Goal: Navigation & Orientation: Find specific page/section

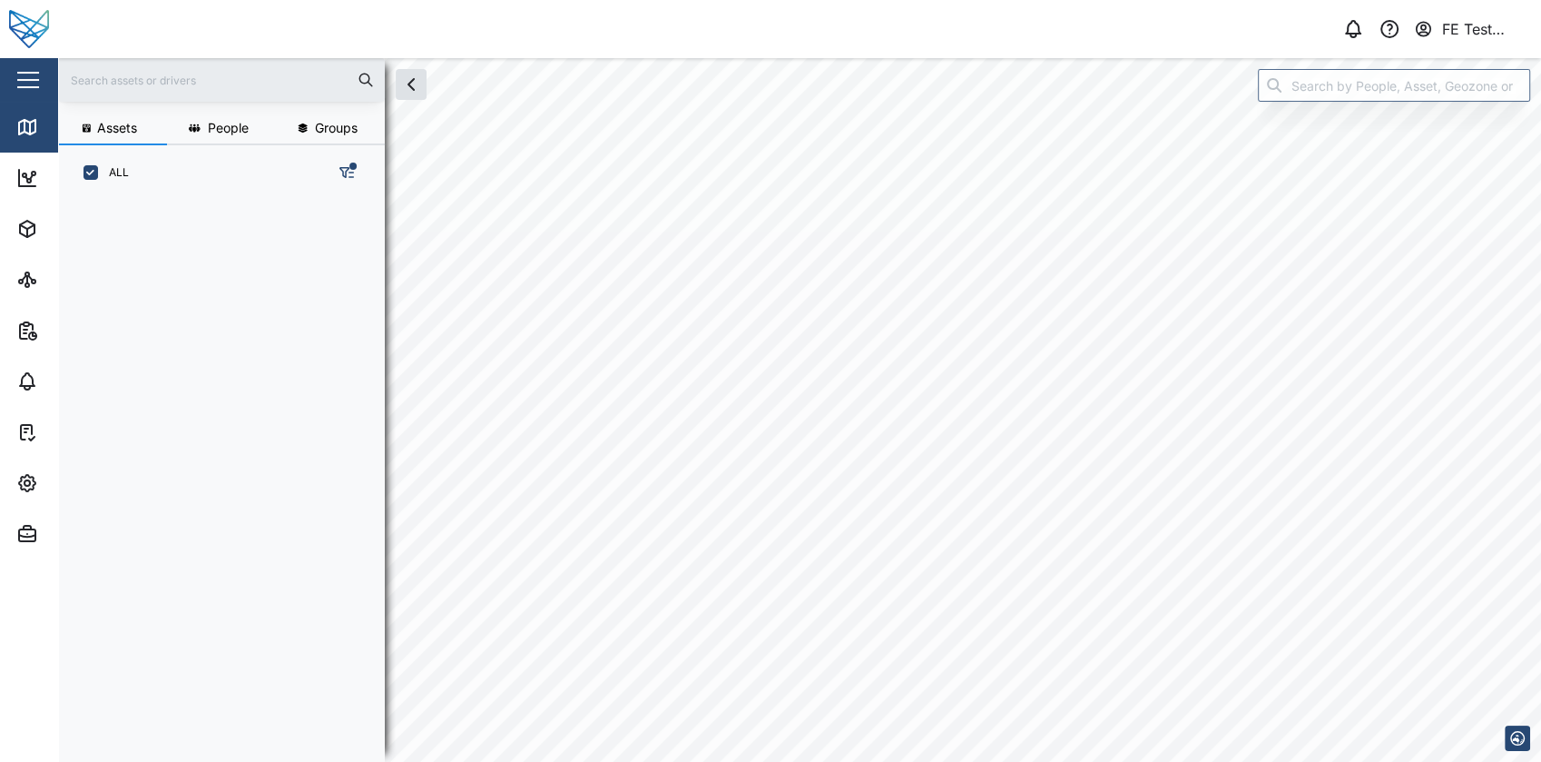
scroll to position [537, 282]
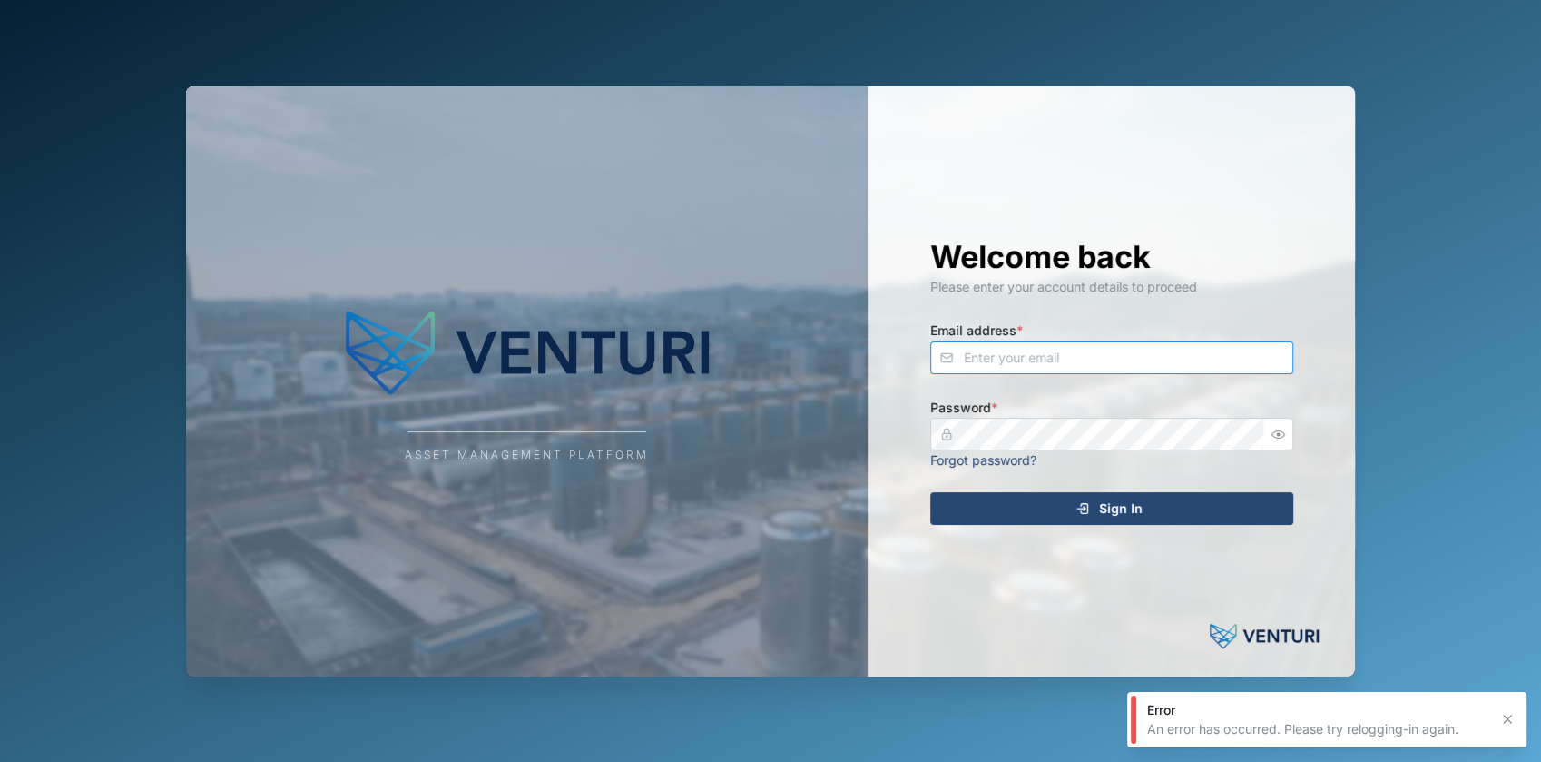
type input "[EMAIL_ADDRESS][DOMAIN_NAME]"
click at [1205, 507] on div "Sign In" at bounding box center [1109, 508] width 334 height 31
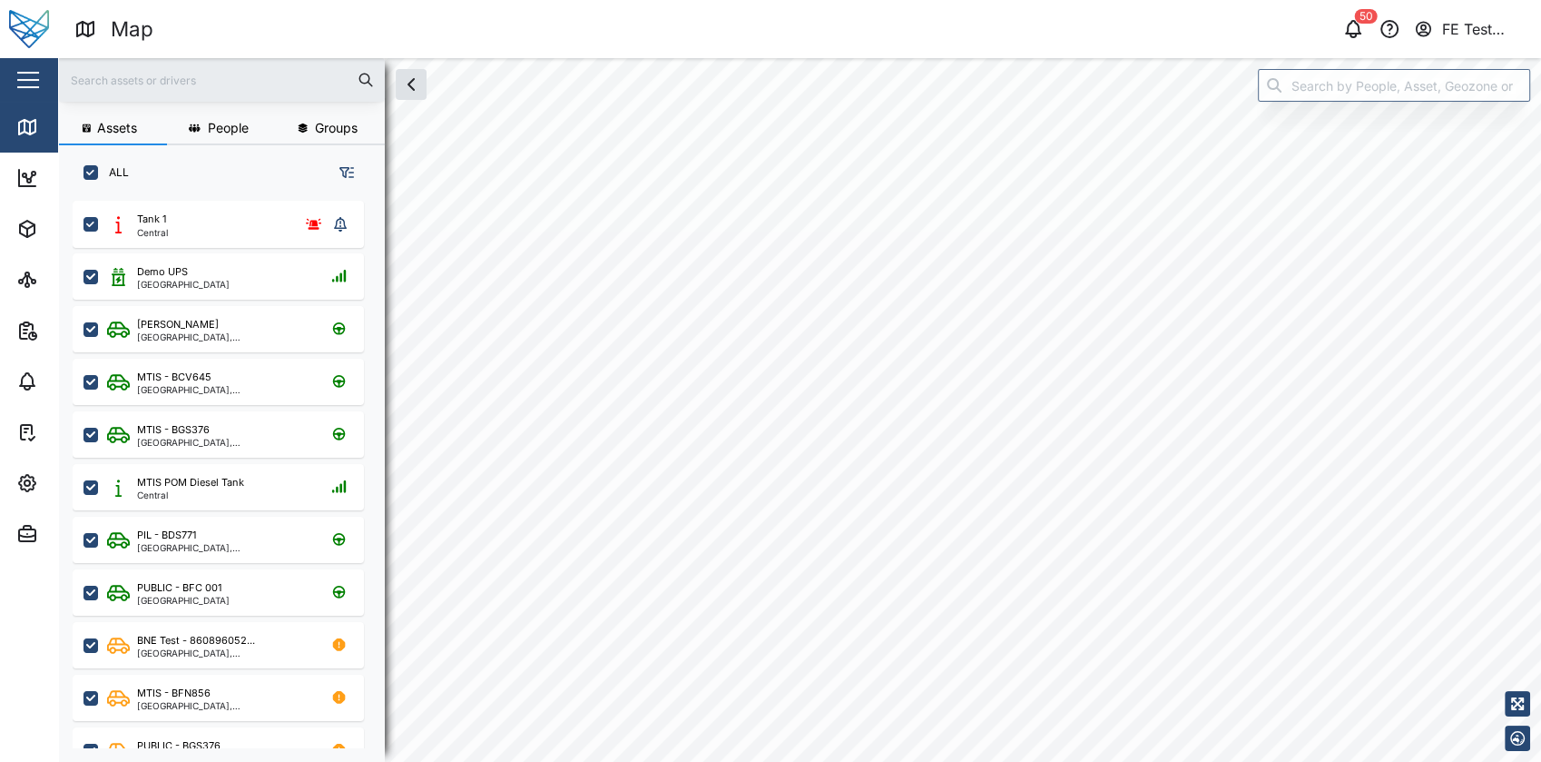
click at [19, 74] on button "button" at bounding box center [28, 79] width 31 height 31
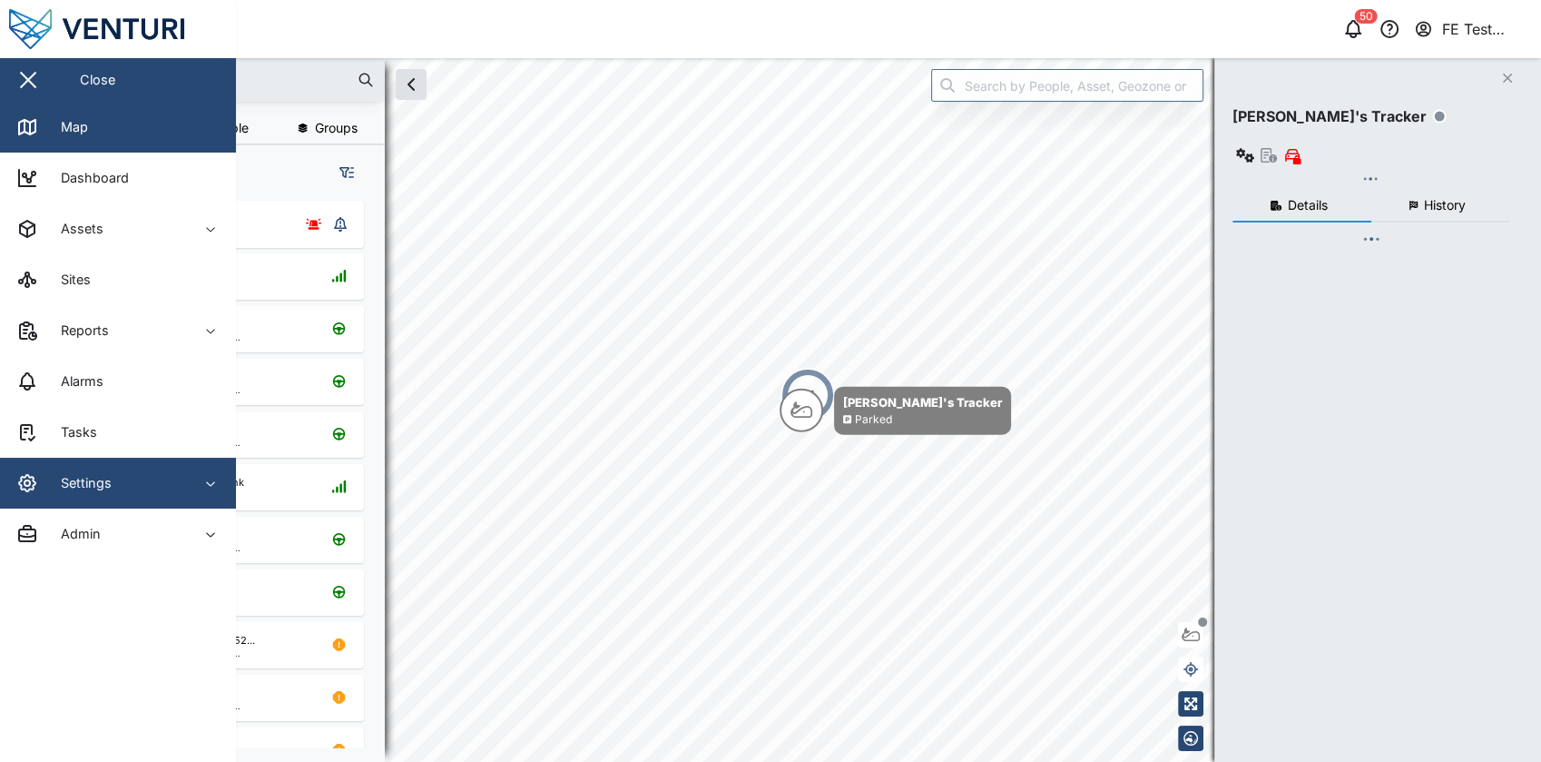
click at [123, 494] on span "Settings" at bounding box center [98, 482] width 165 height 51
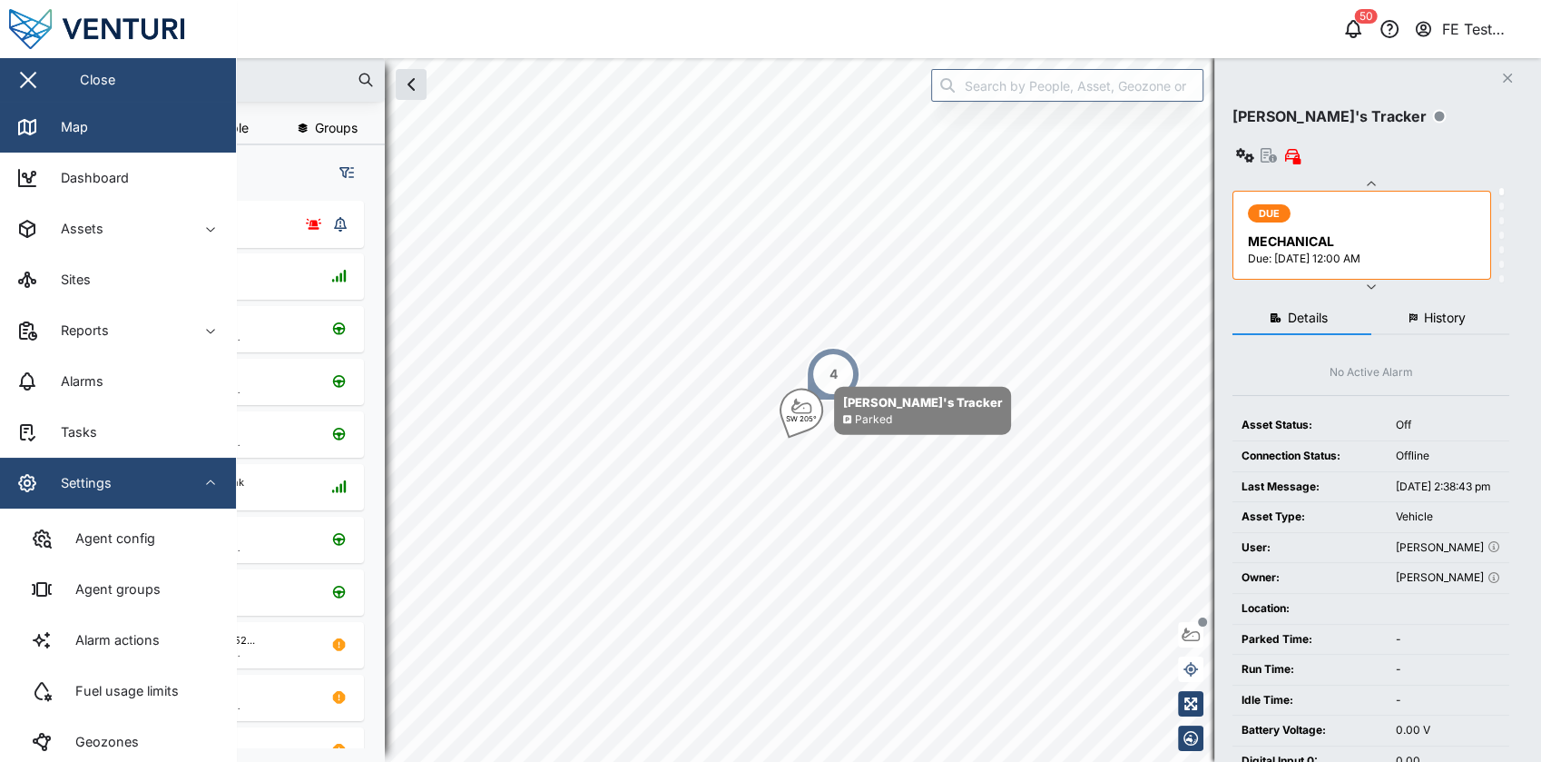
scroll to position [115, 0]
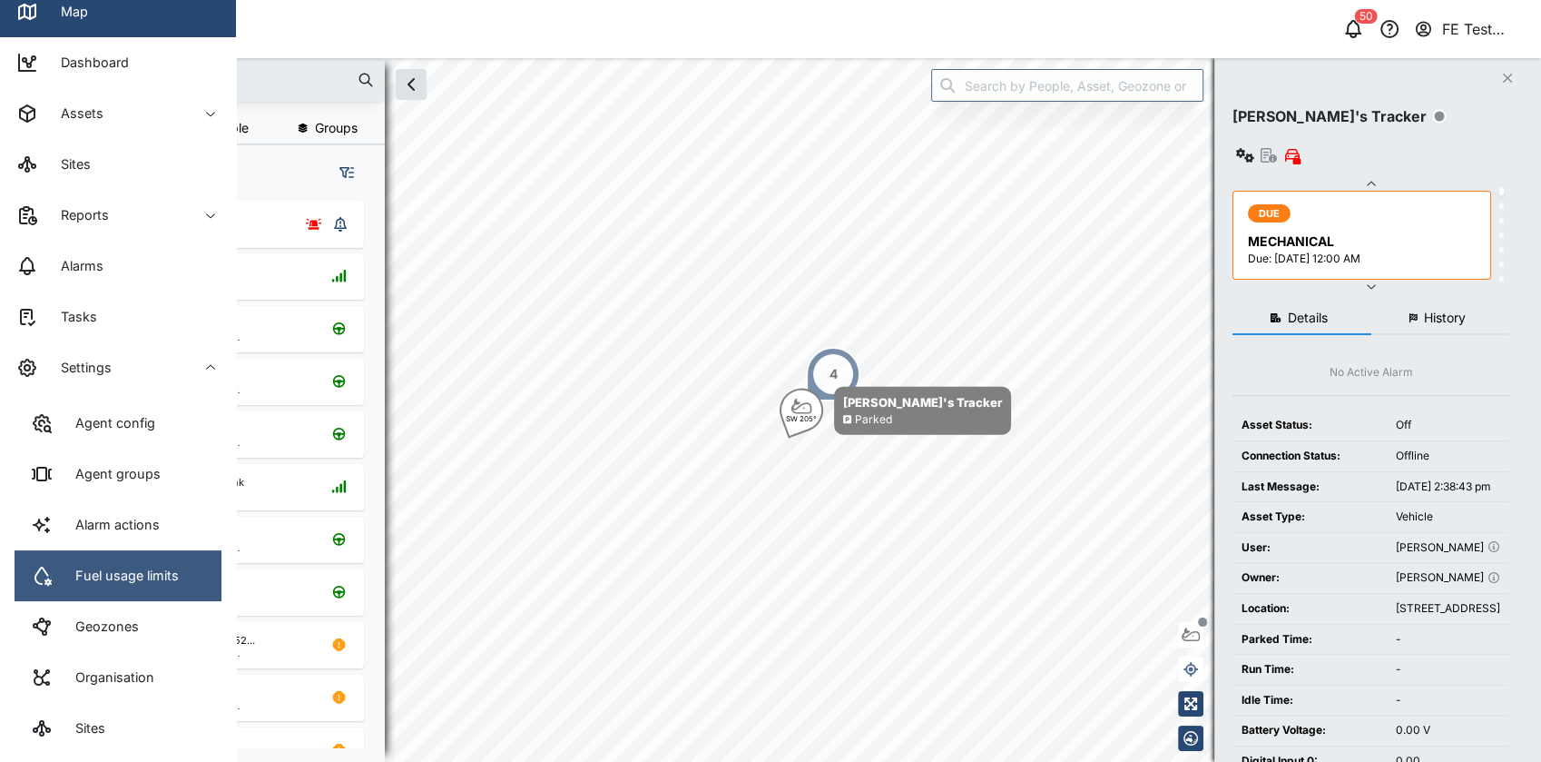
click at [162, 565] on div "Fuel usage limits" at bounding box center [105, 576] width 148 height 22
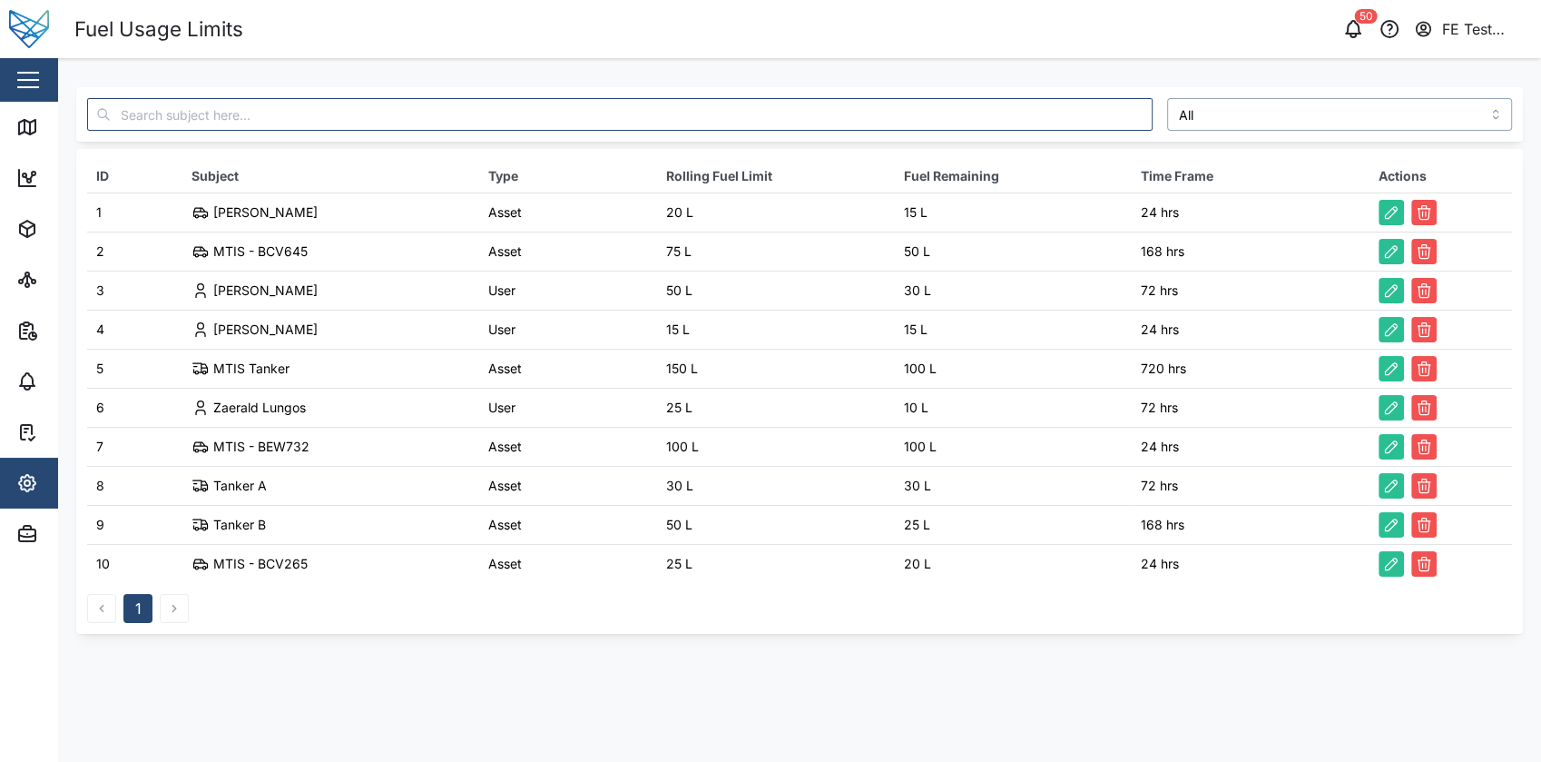
click at [1279, 120] on input "All" at bounding box center [1340, 114] width 346 height 33
click at [1303, 96] on div "Asset" at bounding box center [1340, 114] width 360 height 47
click at [1285, 113] on input "Asset" at bounding box center [1340, 114] width 346 height 33
click at [1311, 113] on input "User" at bounding box center [1340, 114] width 346 height 33
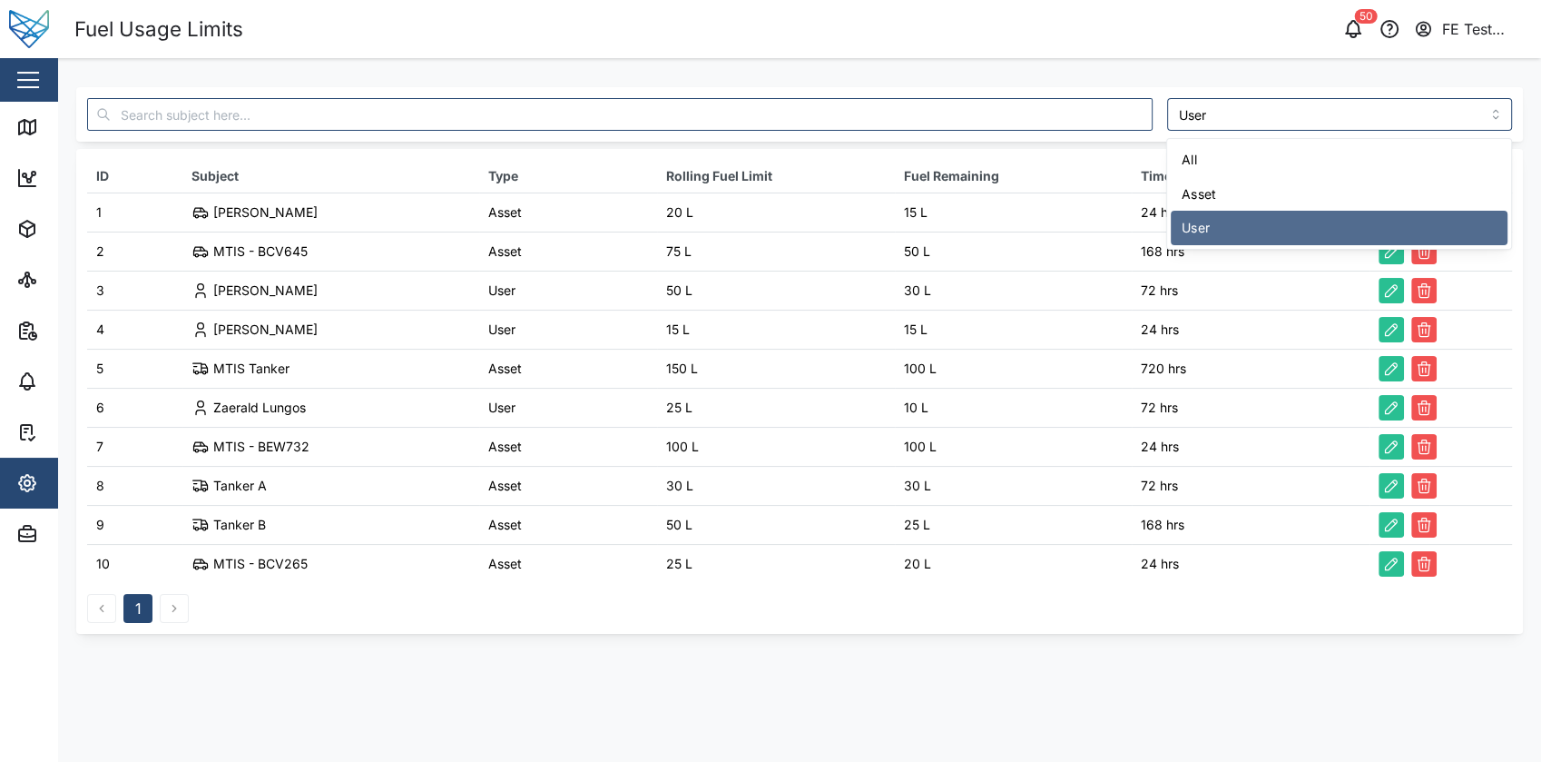
click at [1286, 133] on div "User" at bounding box center [1340, 114] width 360 height 47
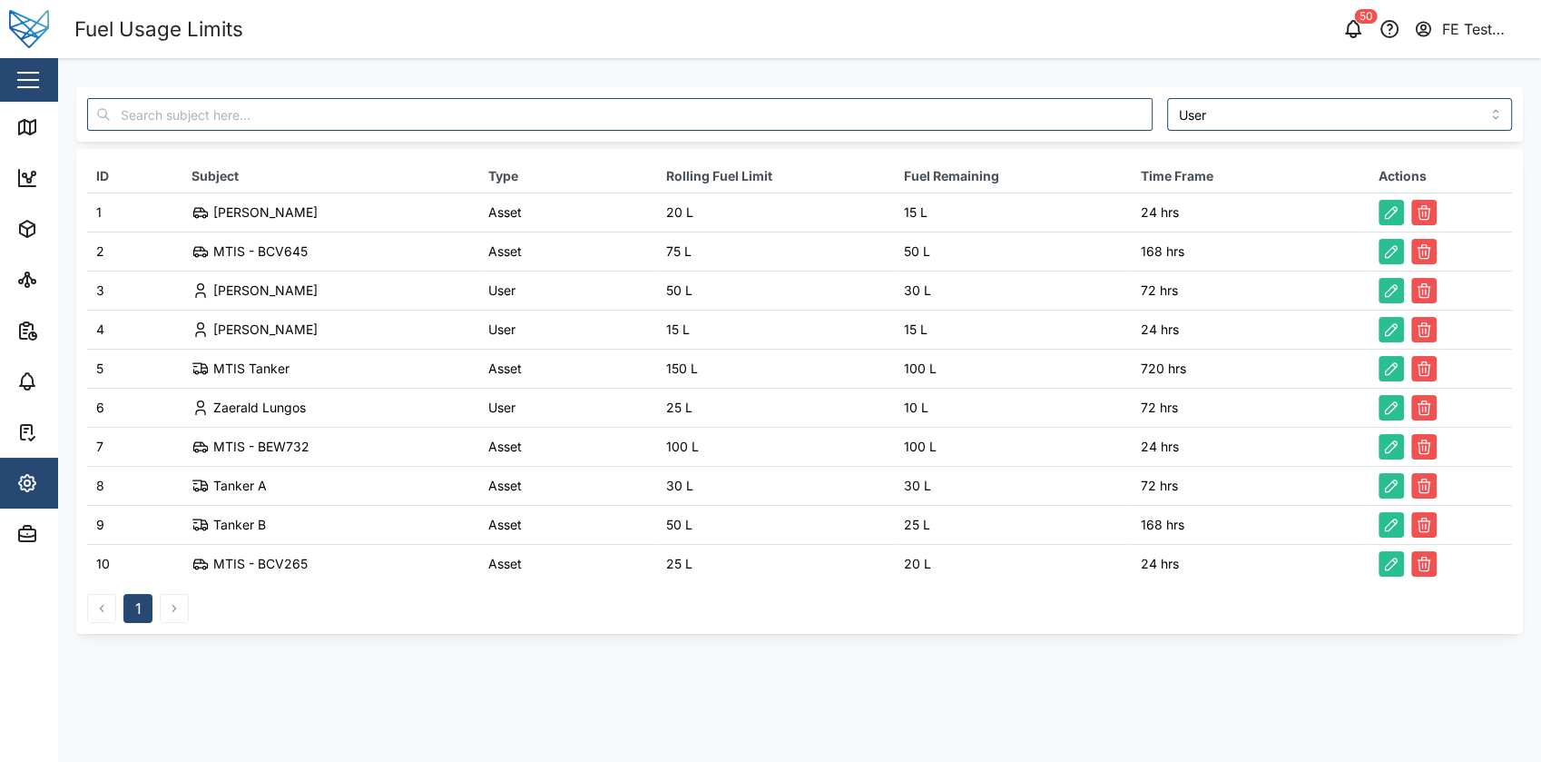
drag, startPoint x: 1287, startPoint y: 133, endPoint x: 1282, endPoint y: 146, distance: 14.7
click at [1282, 146] on div "User ID Subject Type Rolling Fuel Limit Fuel Remaining Time Frame Actions 1 Lia…" at bounding box center [799, 360] width 1447 height 546
click at [1262, 98] on input "User" at bounding box center [1340, 114] width 346 height 33
click at [1259, 132] on div "All" at bounding box center [1340, 114] width 360 height 47
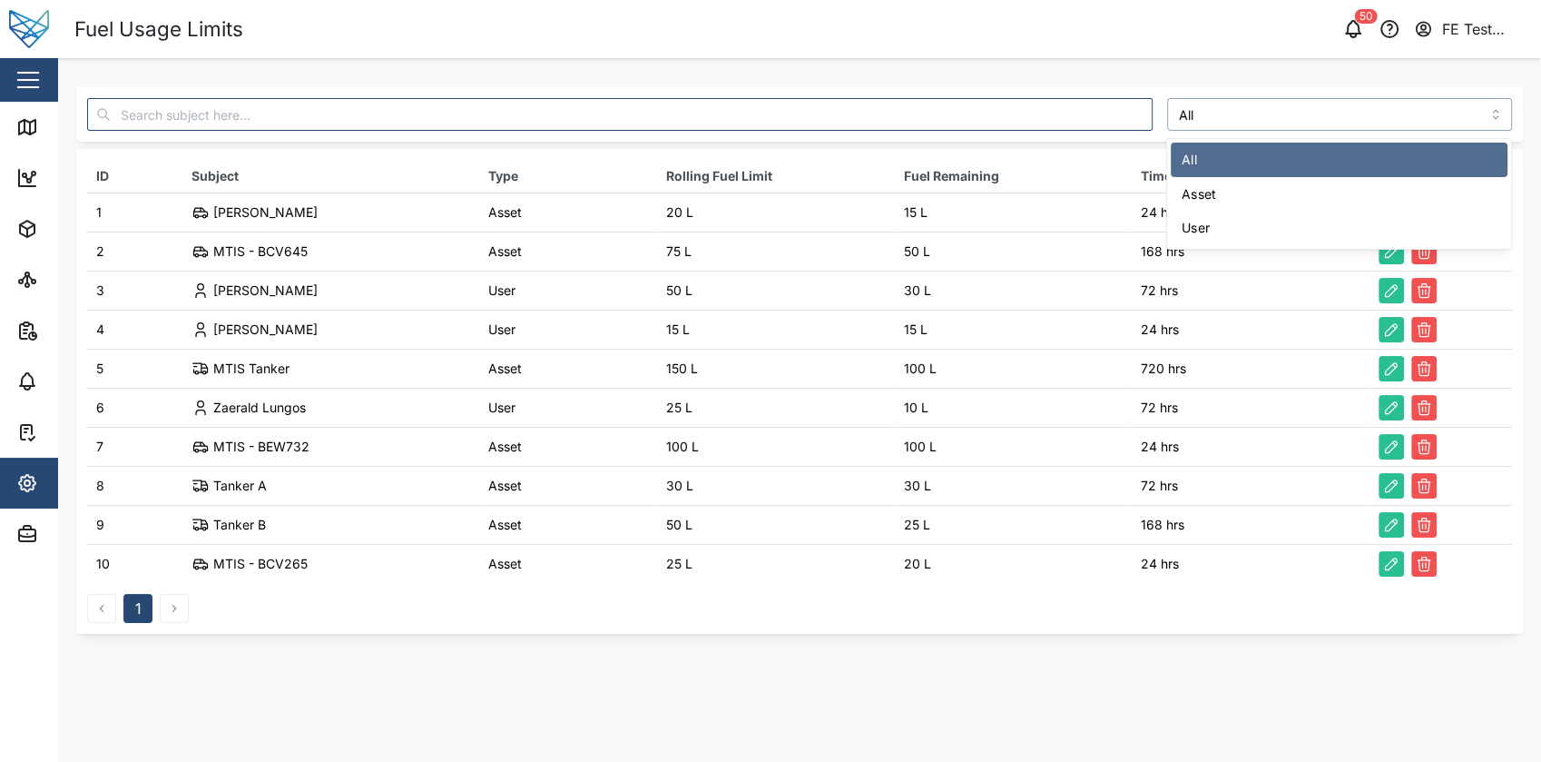
click at [1274, 122] on input "All" at bounding box center [1340, 114] width 346 height 33
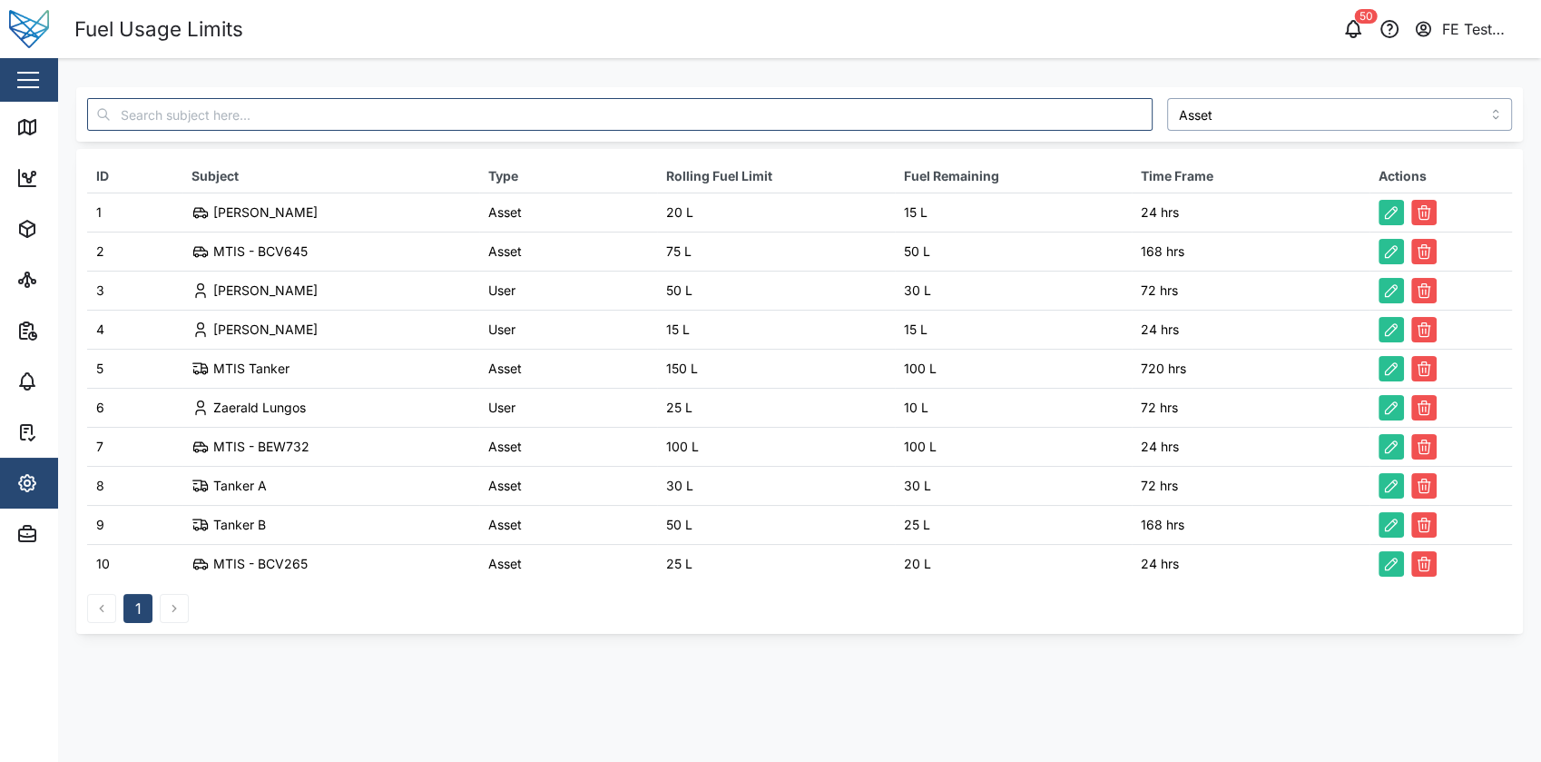
click at [1278, 124] on input "Asset" at bounding box center [1340, 114] width 346 height 33
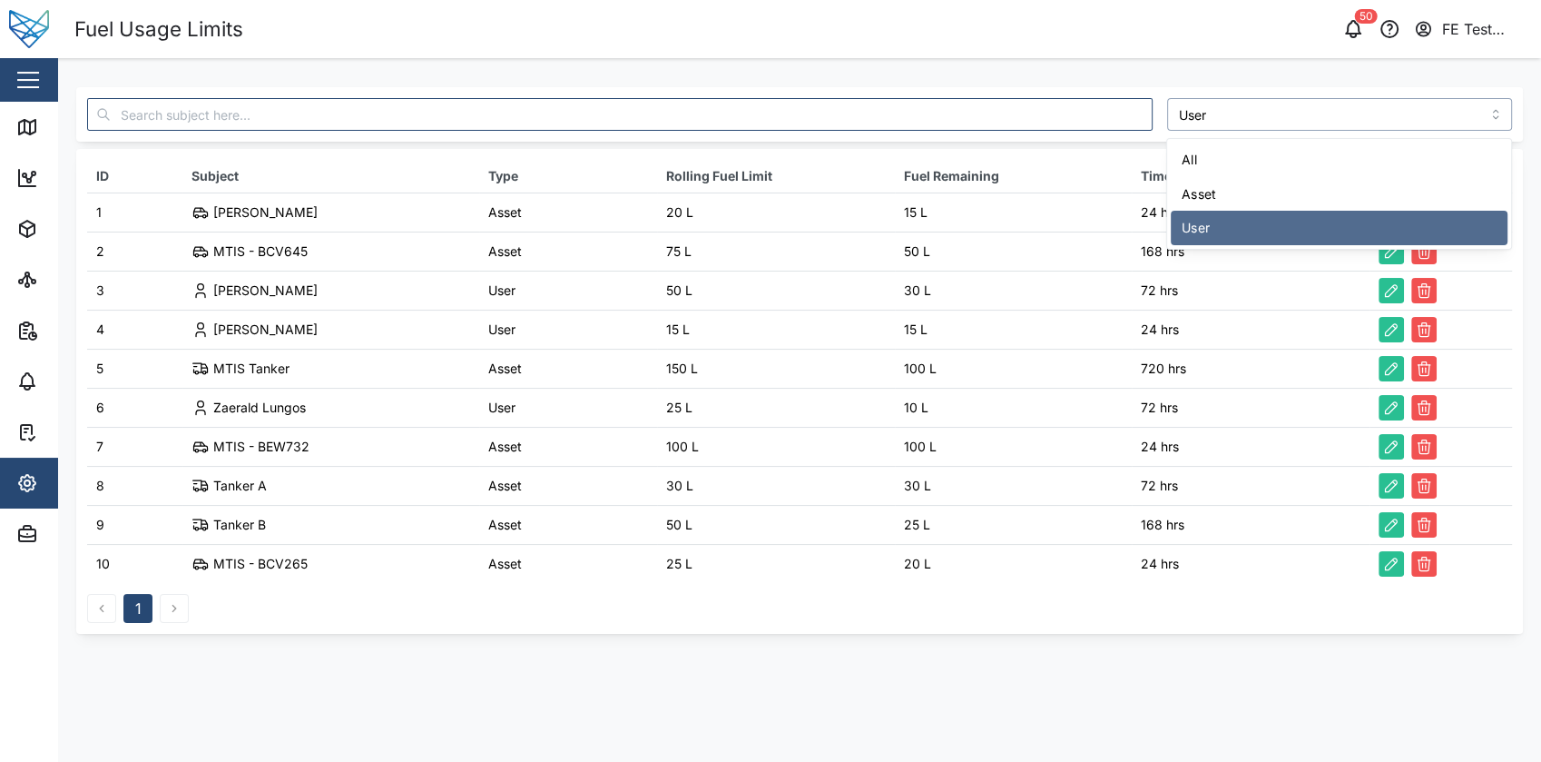
click at [1286, 125] on input "User" at bounding box center [1340, 114] width 346 height 33
type input "All"
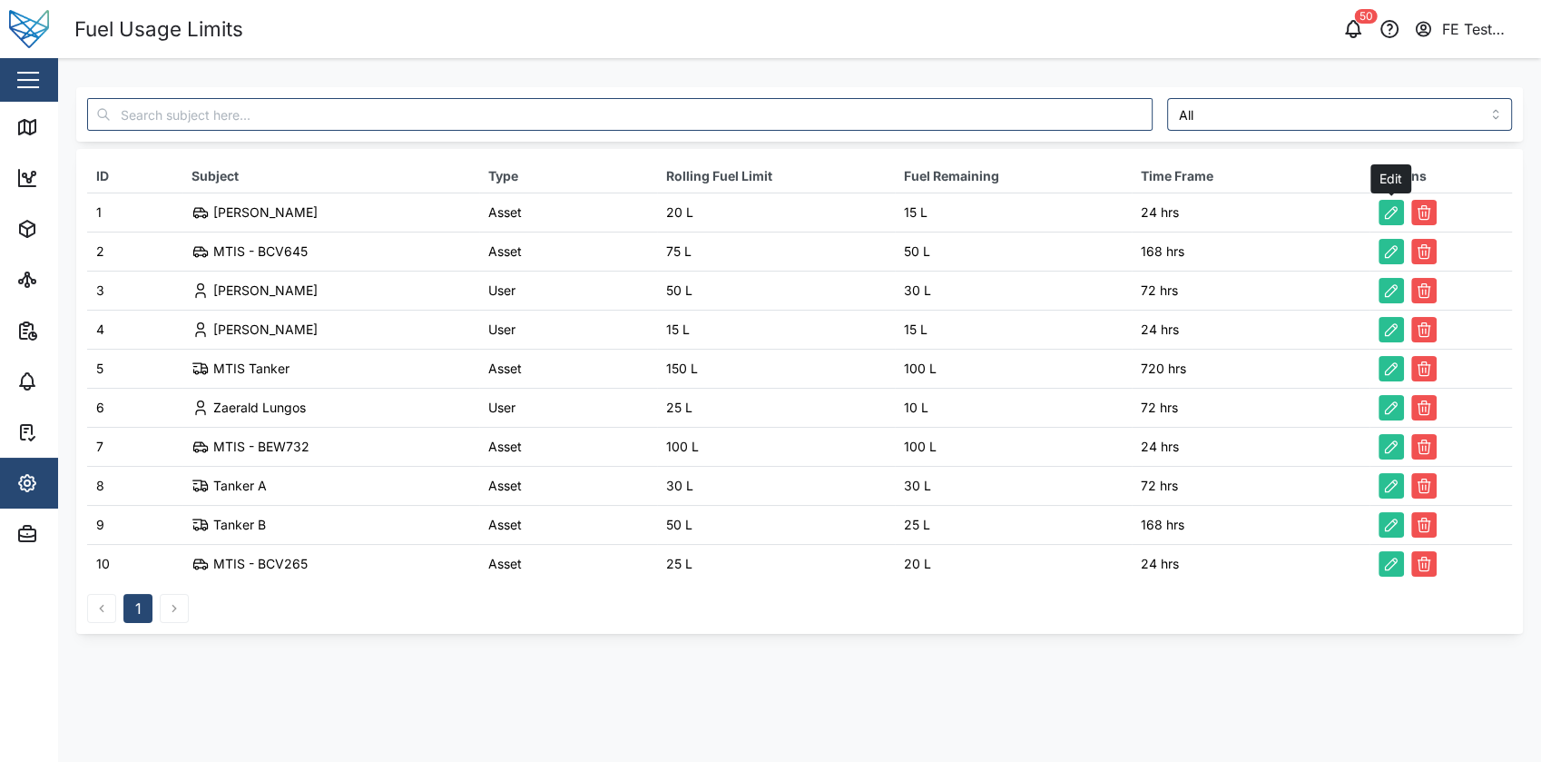
click at [1386, 209] on icon "button" at bounding box center [1391, 212] width 18 height 18
click at [1429, 207] on icon "button" at bounding box center [1424, 212] width 18 height 18
click at [1384, 211] on icon "button" at bounding box center [1391, 212] width 18 height 18
click at [44, 81] on div "Close" at bounding box center [118, 80] width 236 height 44
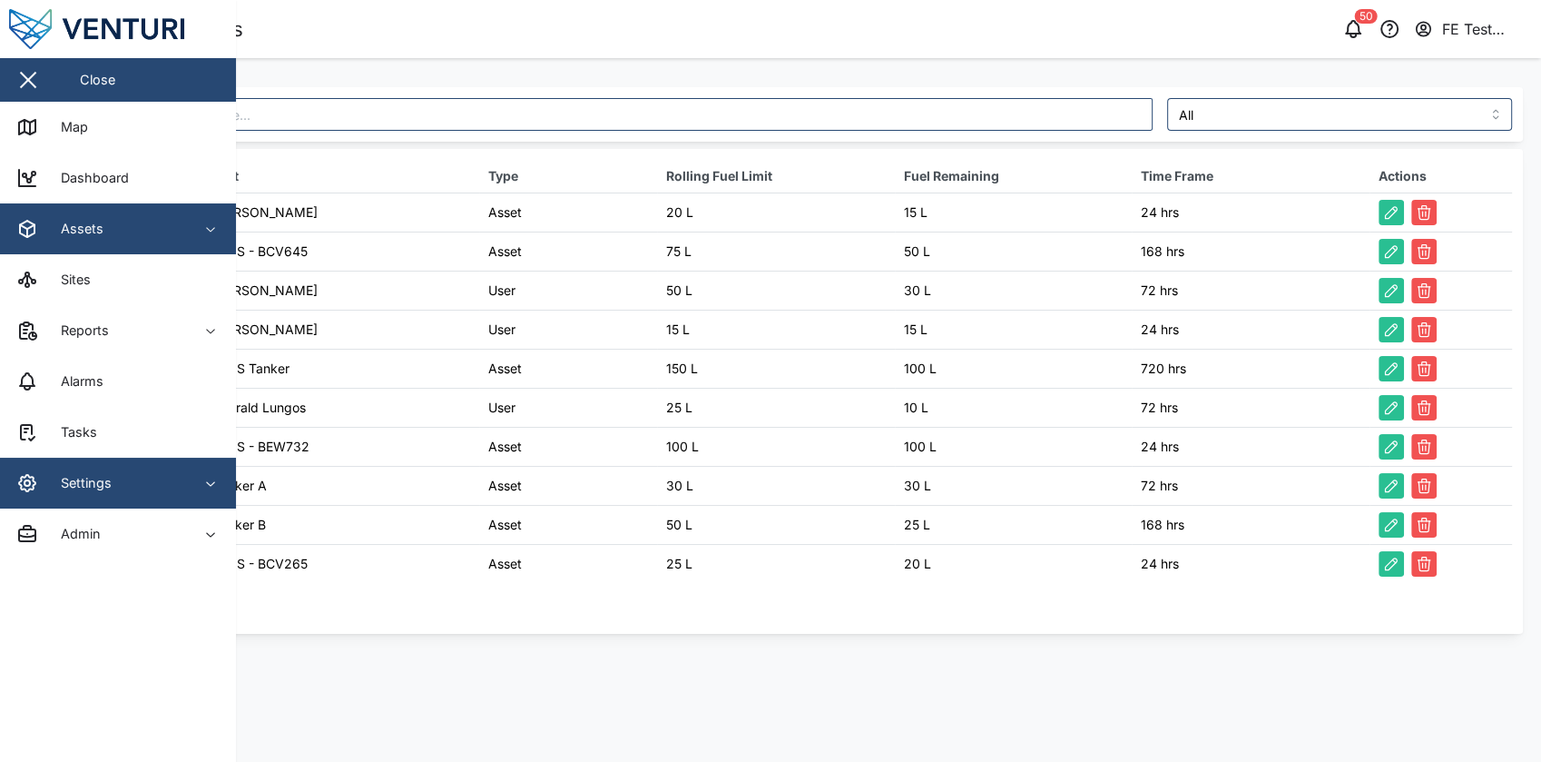
click at [148, 213] on span "Assets" at bounding box center [98, 228] width 165 height 51
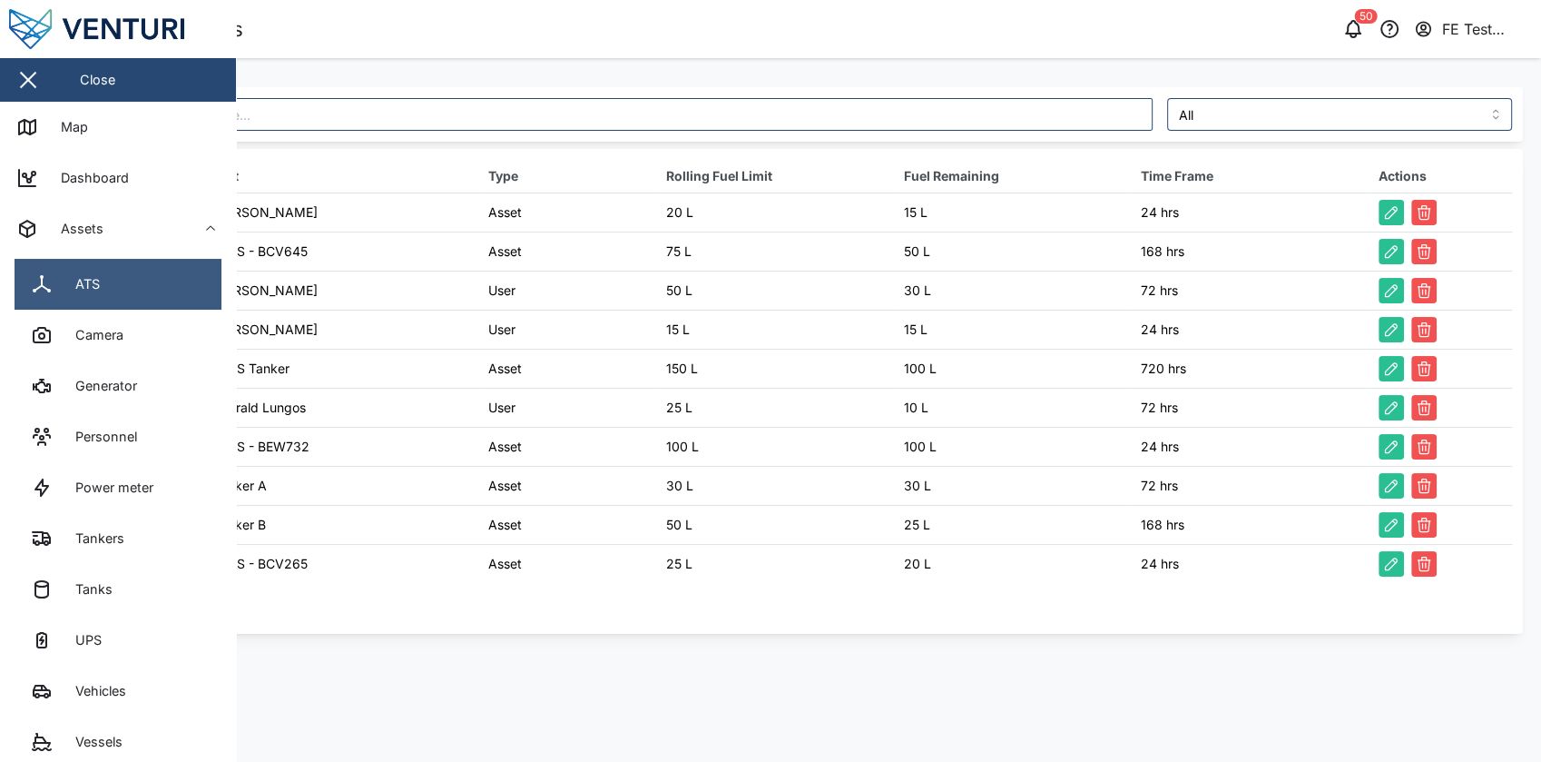
click at [164, 290] on link "ATS" at bounding box center [118, 284] width 207 height 51
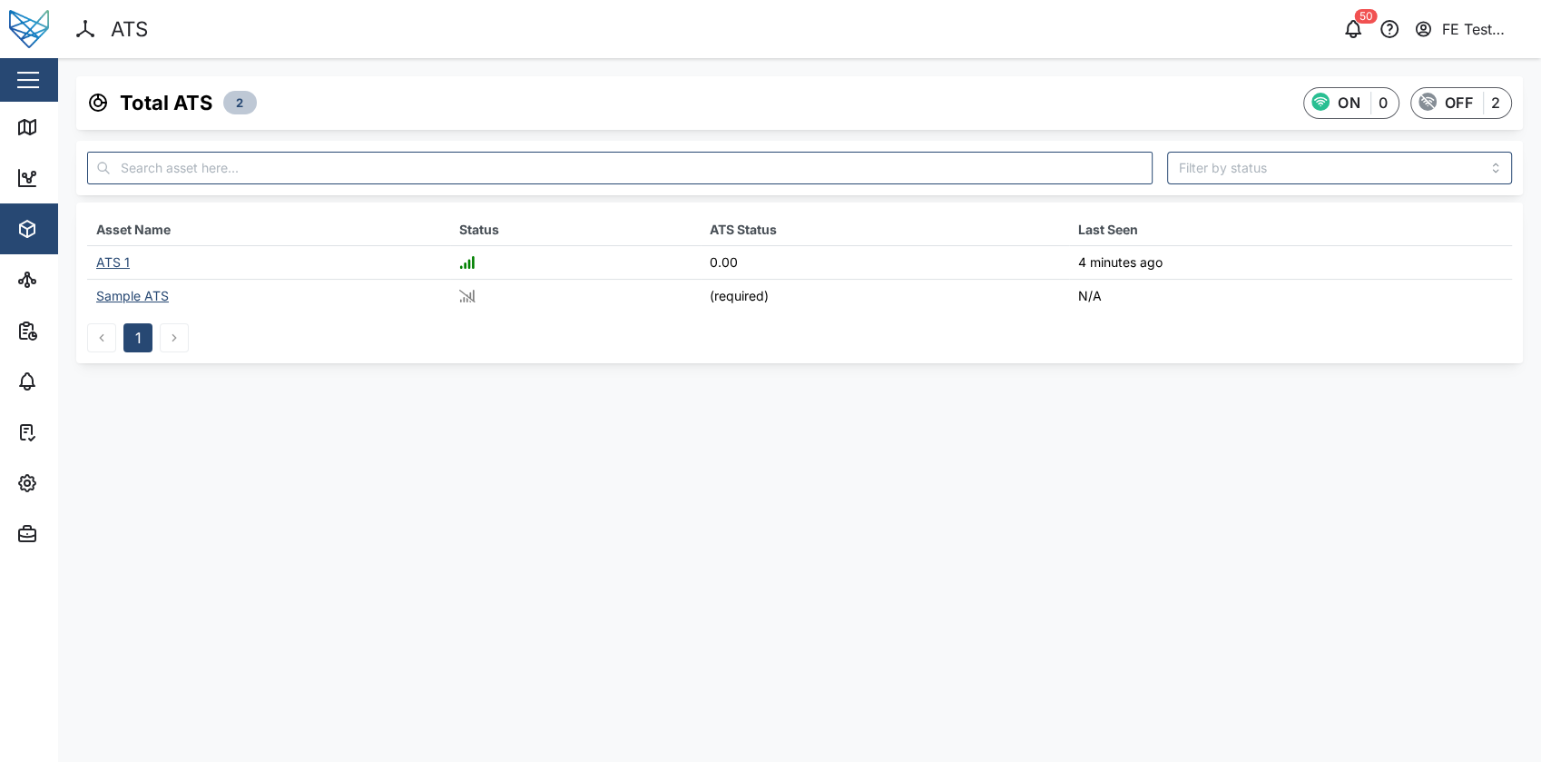
click at [44, 84] on div "Close" at bounding box center [118, 80] width 236 height 44
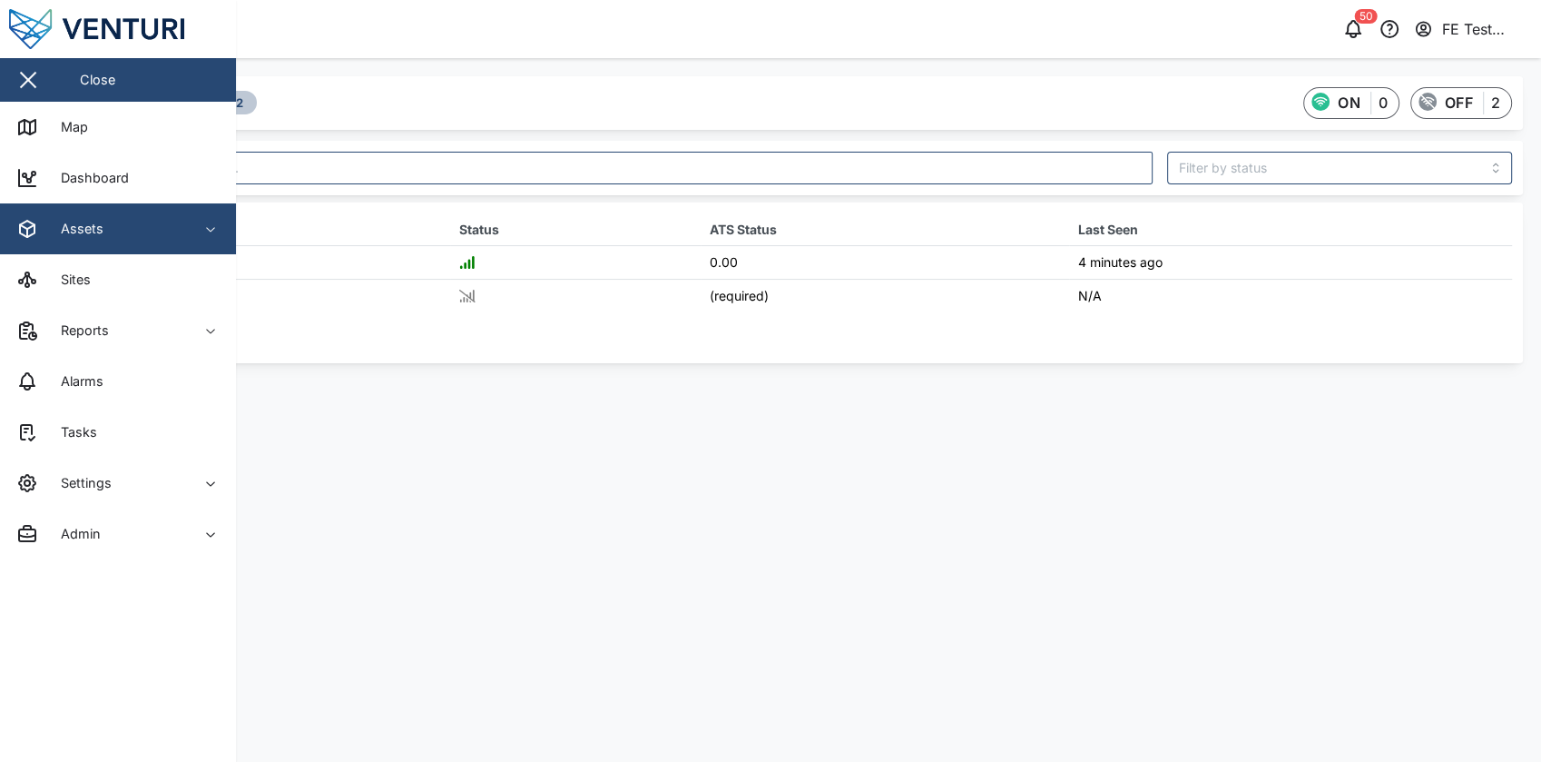
click at [192, 230] on button "Assets" at bounding box center [118, 228] width 236 height 51
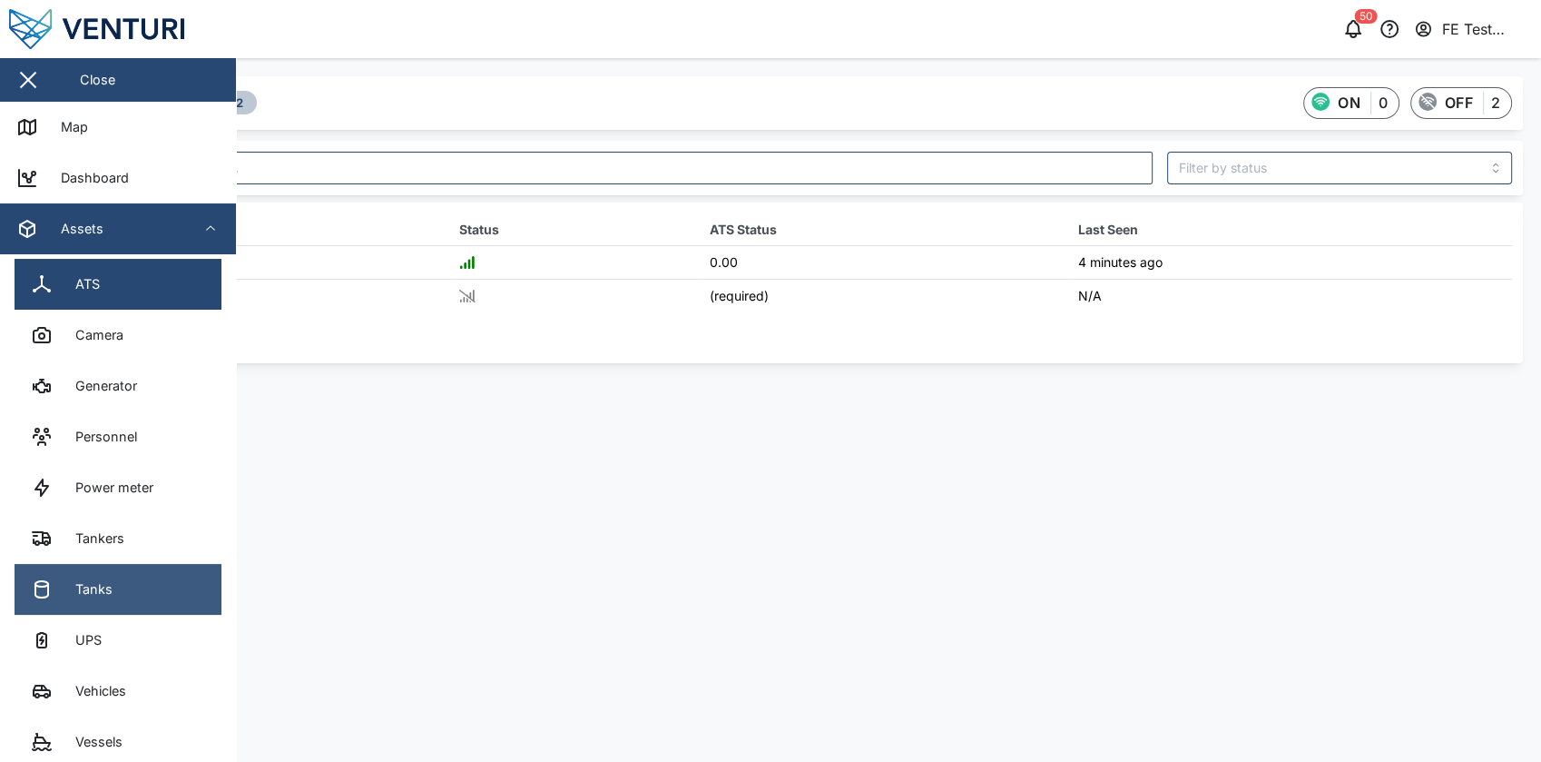
click at [152, 591] on link "Tanks" at bounding box center [118, 589] width 207 height 51
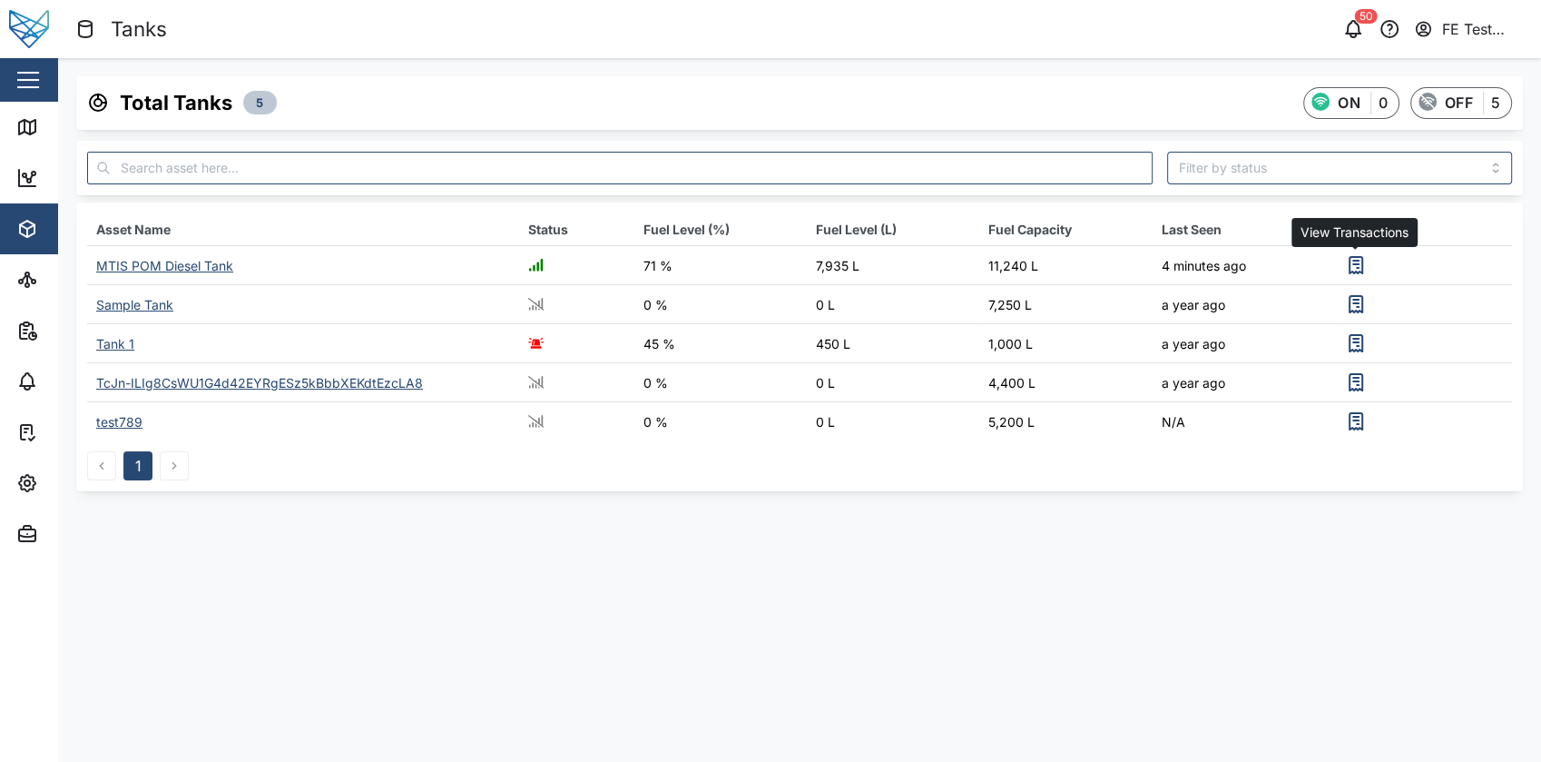
click at [1354, 270] on icon "button" at bounding box center [1356, 265] width 22 height 22
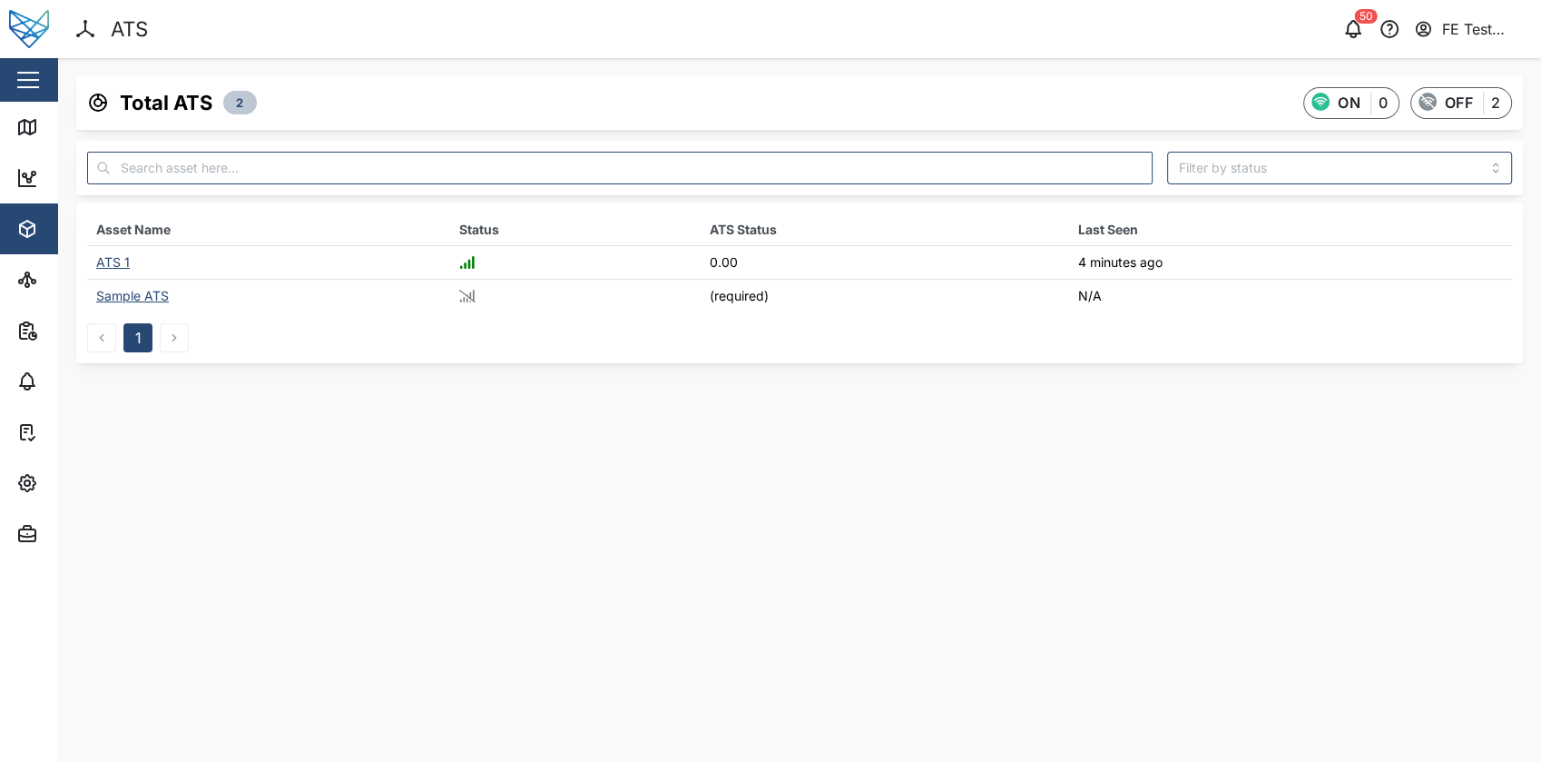
click at [37, 84] on button "button" at bounding box center [28, 79] width 31 height 31
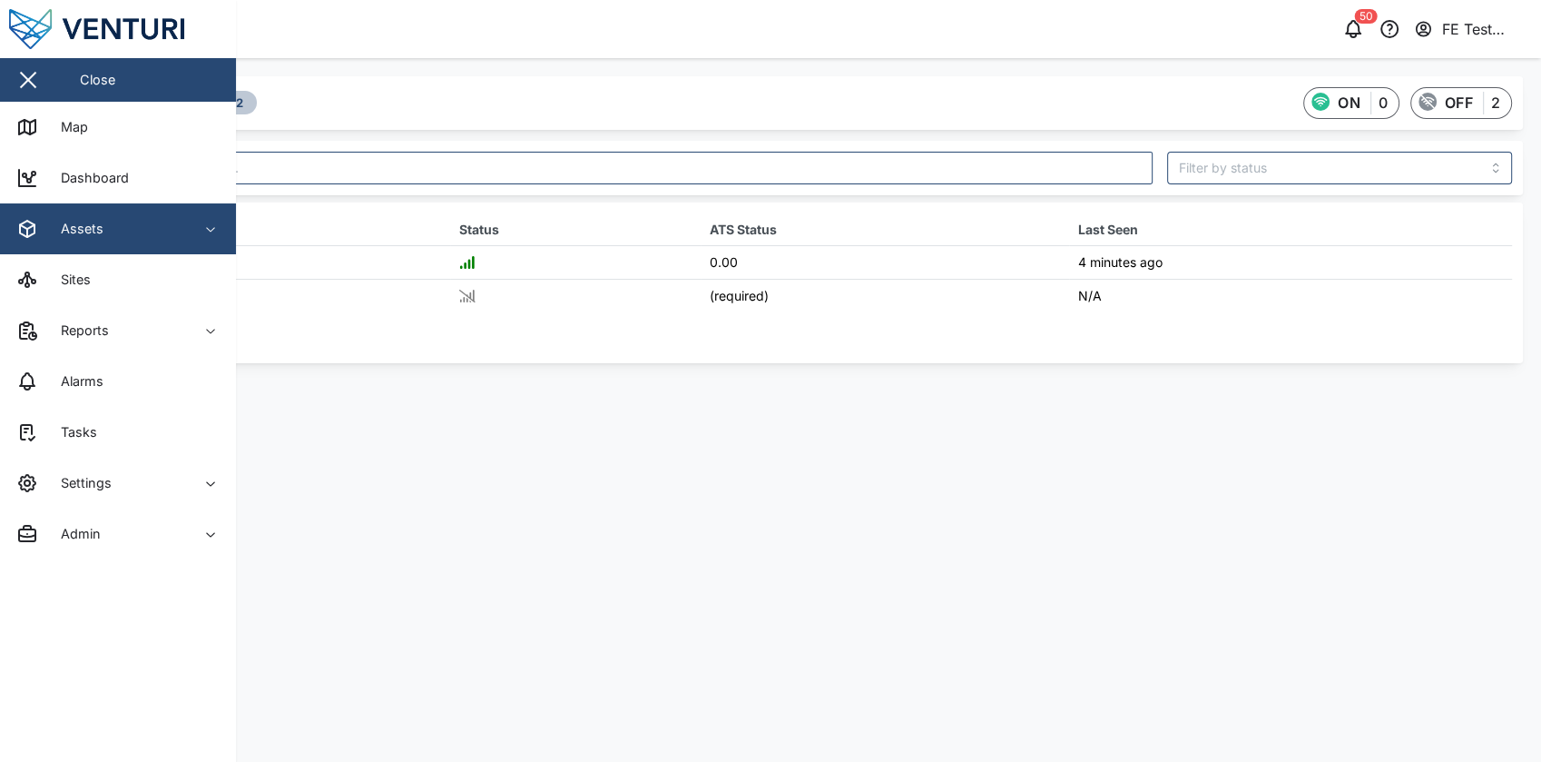
click at [83, 237] on div "Assets" at bounding box center [75, 229] width 56 height 20
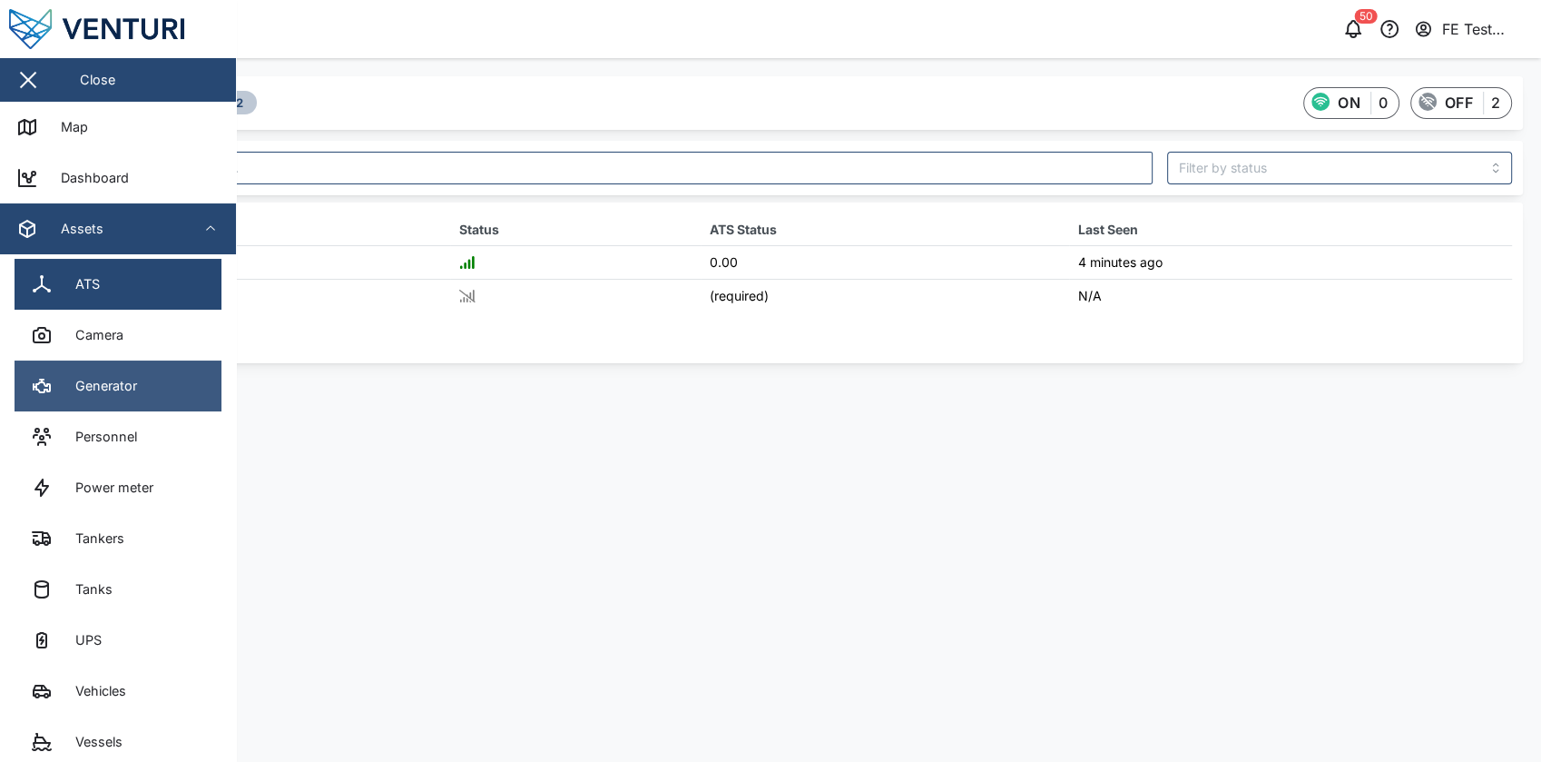
click at [145, 390] on link "Generator" at bounding box center [118, 385] width 207 height 51
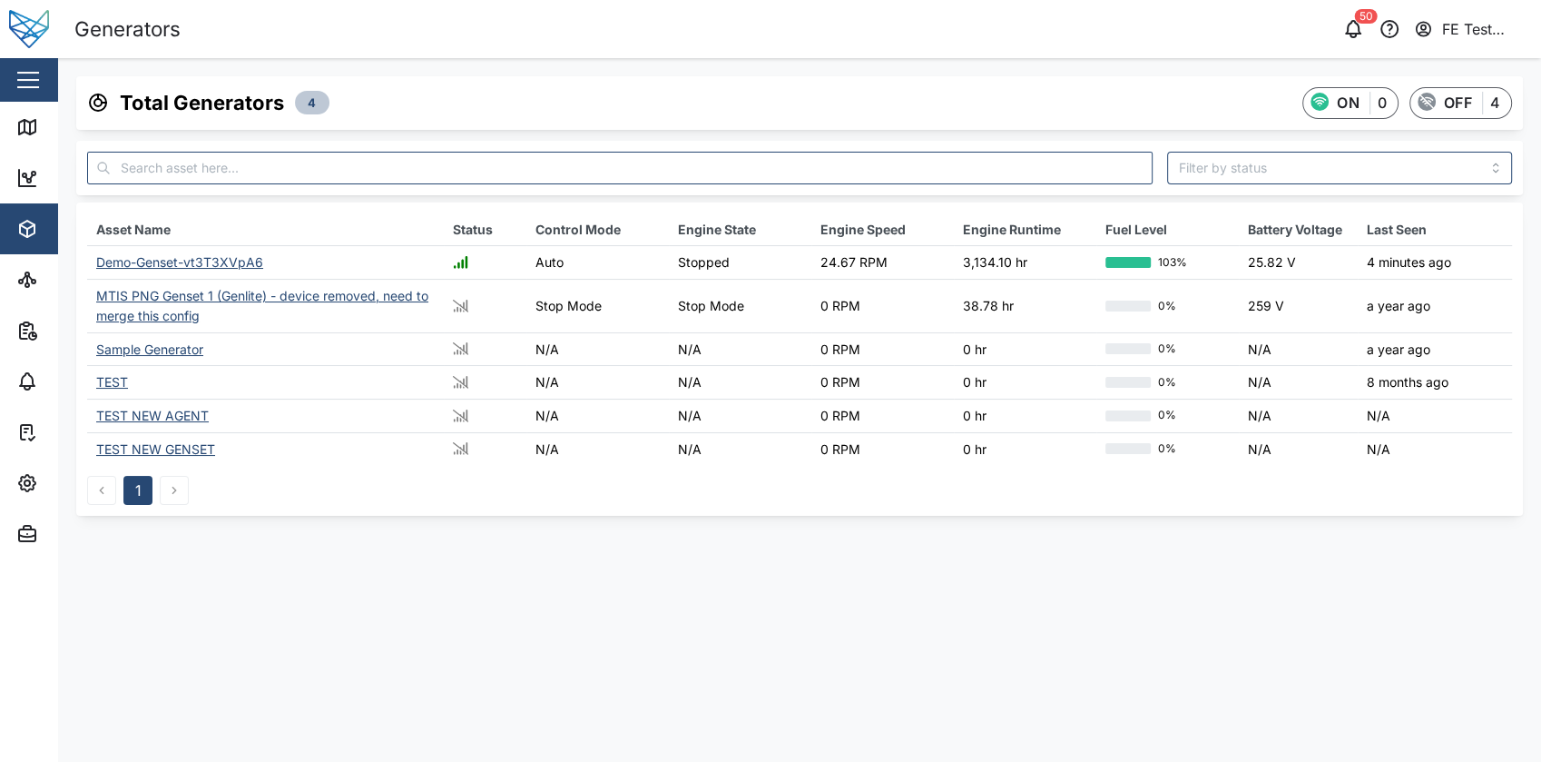
click at [156, 263] on div "Demo-Genset-vt3T3XVpA6" at bounding box center [179, 261] width 167 height 15
click at [163, 345] on div "Sample Generator" at bounding box center [149, 348] width 107 height 15
click at [1352, 29] on icon "button" at bounding box center [1354, 29] width 22 height 22
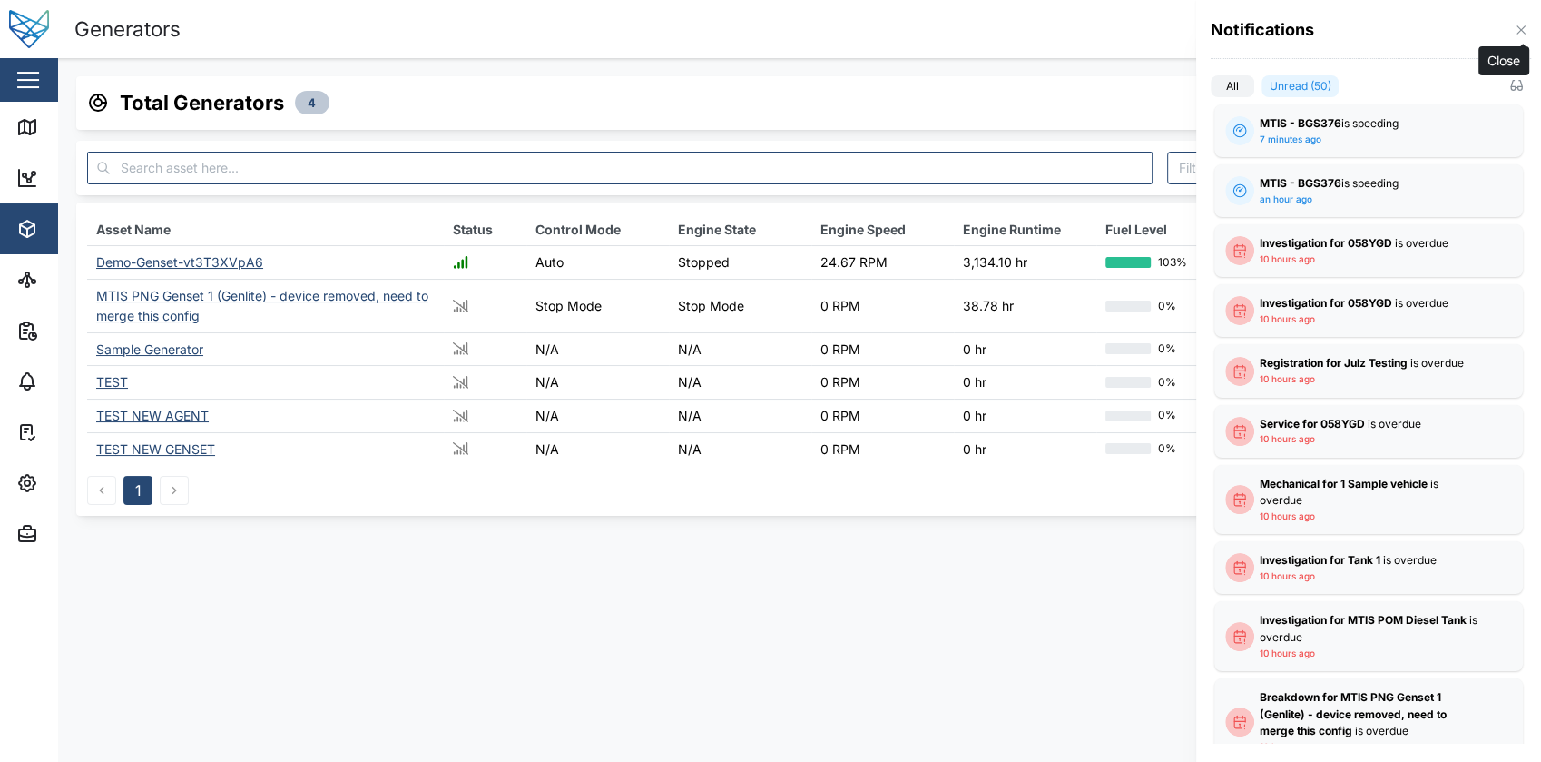
click at [1515, 36] on icon "button" at bounding box center [1521, 30] width 15 height 15
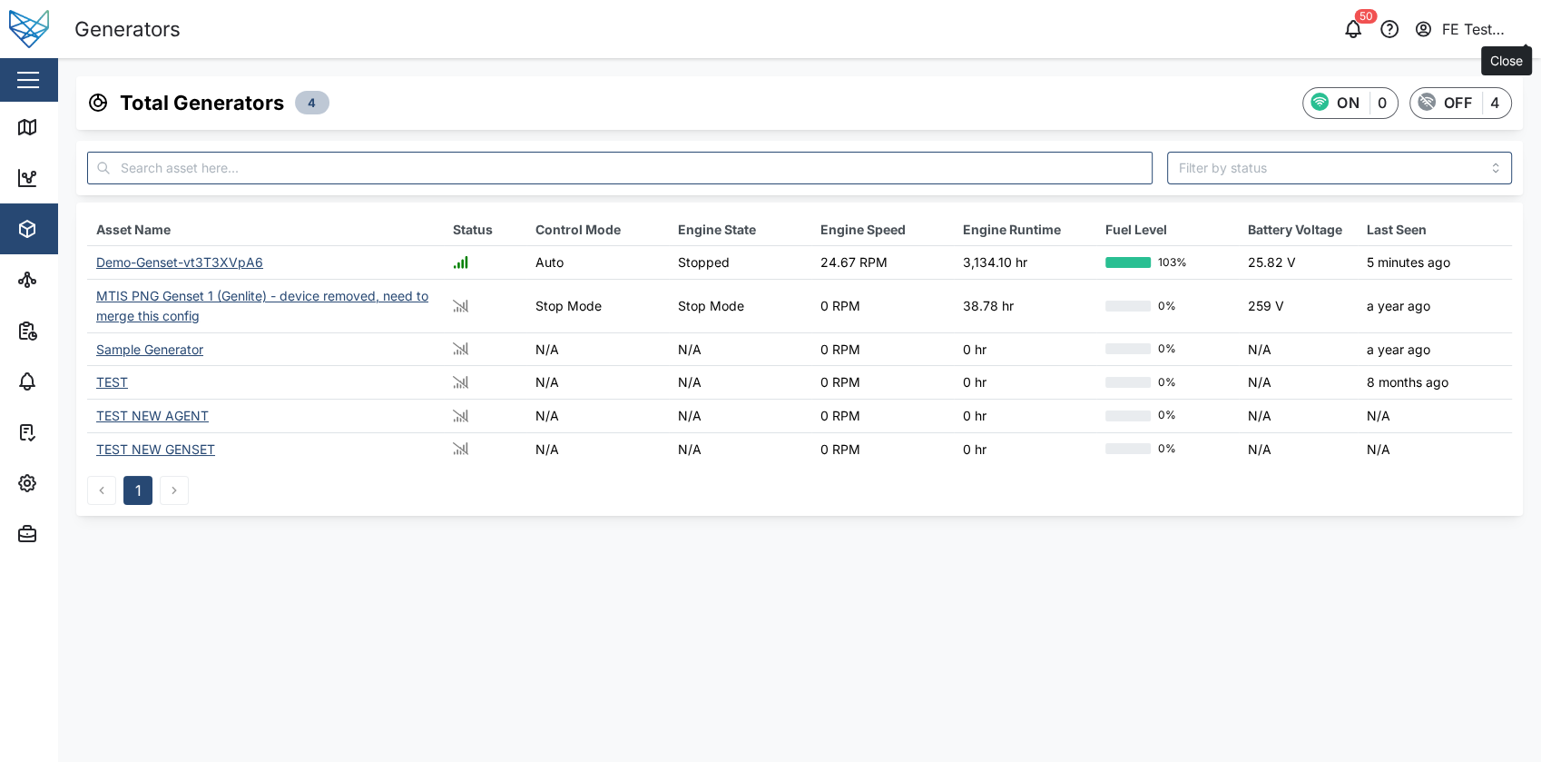
click at [1515, 36] on body "Generators 50 FE Test Admin Close Map Dashboard Assets ATS Camera Generator Per…" at bounding box center [770, 381] width 1541 height 762
click at [1443, 16] on button "FE Test Admin" at bounding box center [1469, 28] width 113 height 25
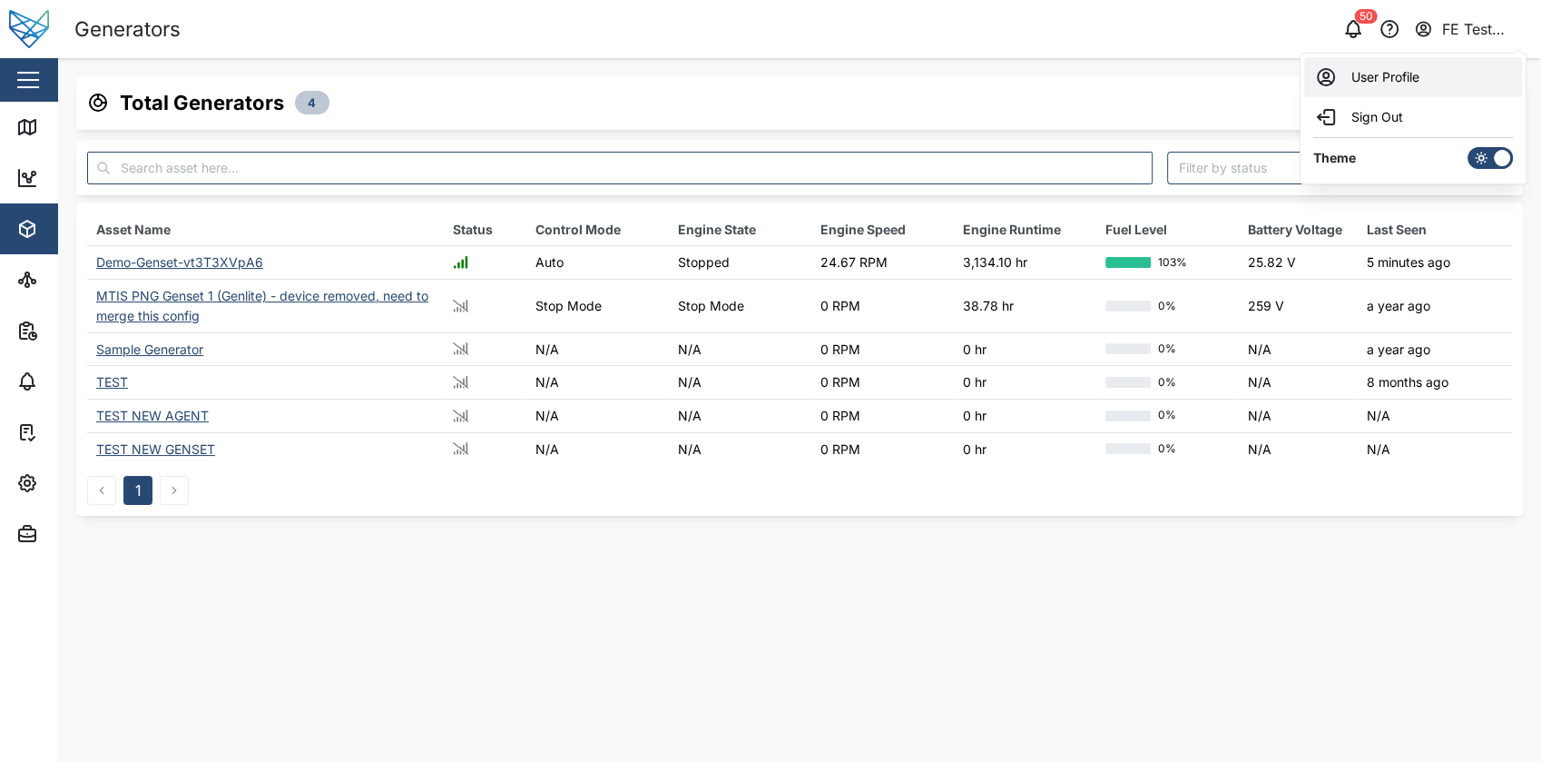
click at [1390, 80] on div "User Profile" at bounding box center [1413, 77] width 196 height 22
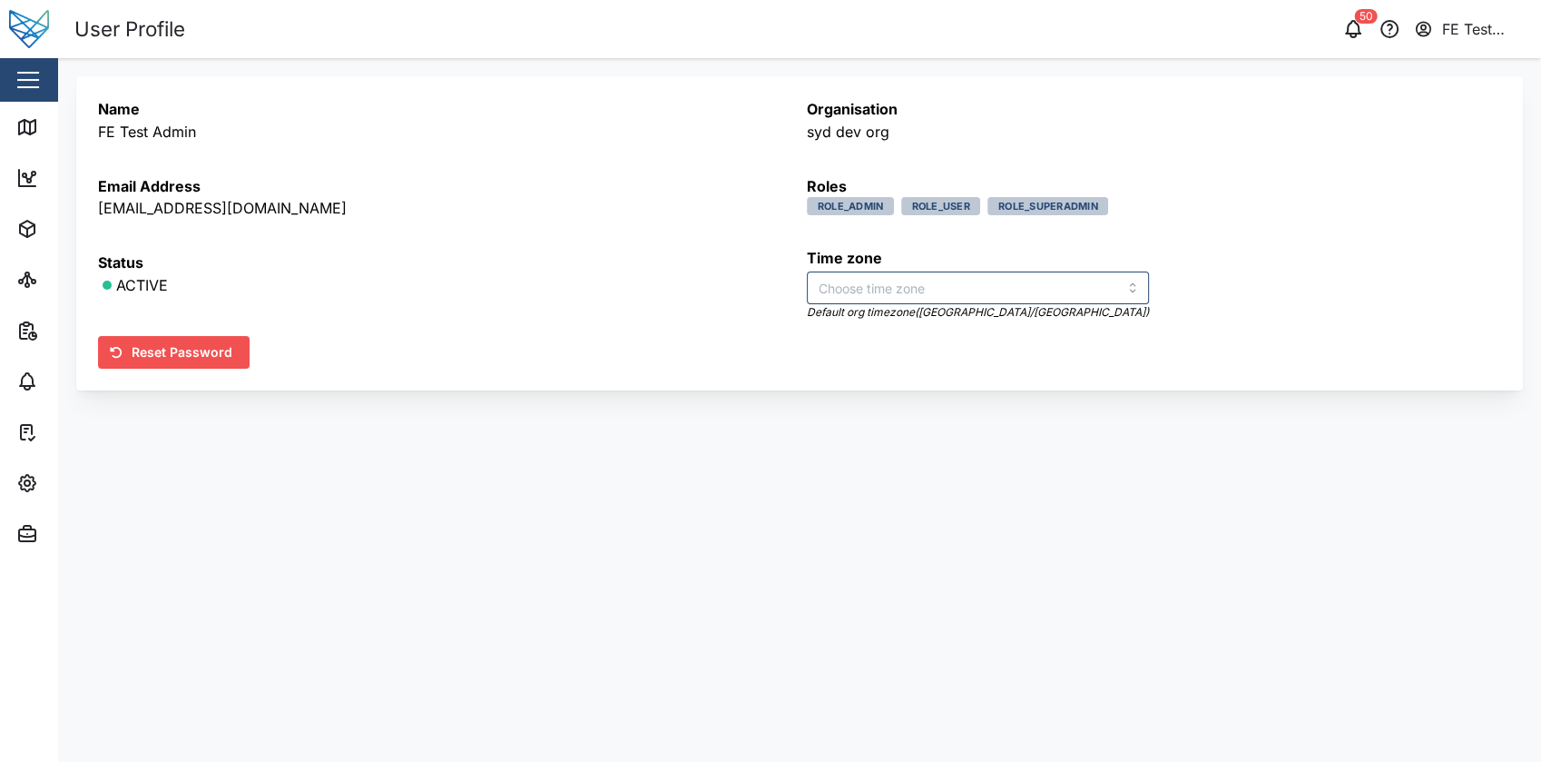
type input "[GEOGRAPHIC_DATA]/[GEOGRAPHIC_DATA]"
click at [44, 82] on div "Close" at bounding box center [118, 80] width 236 height 44
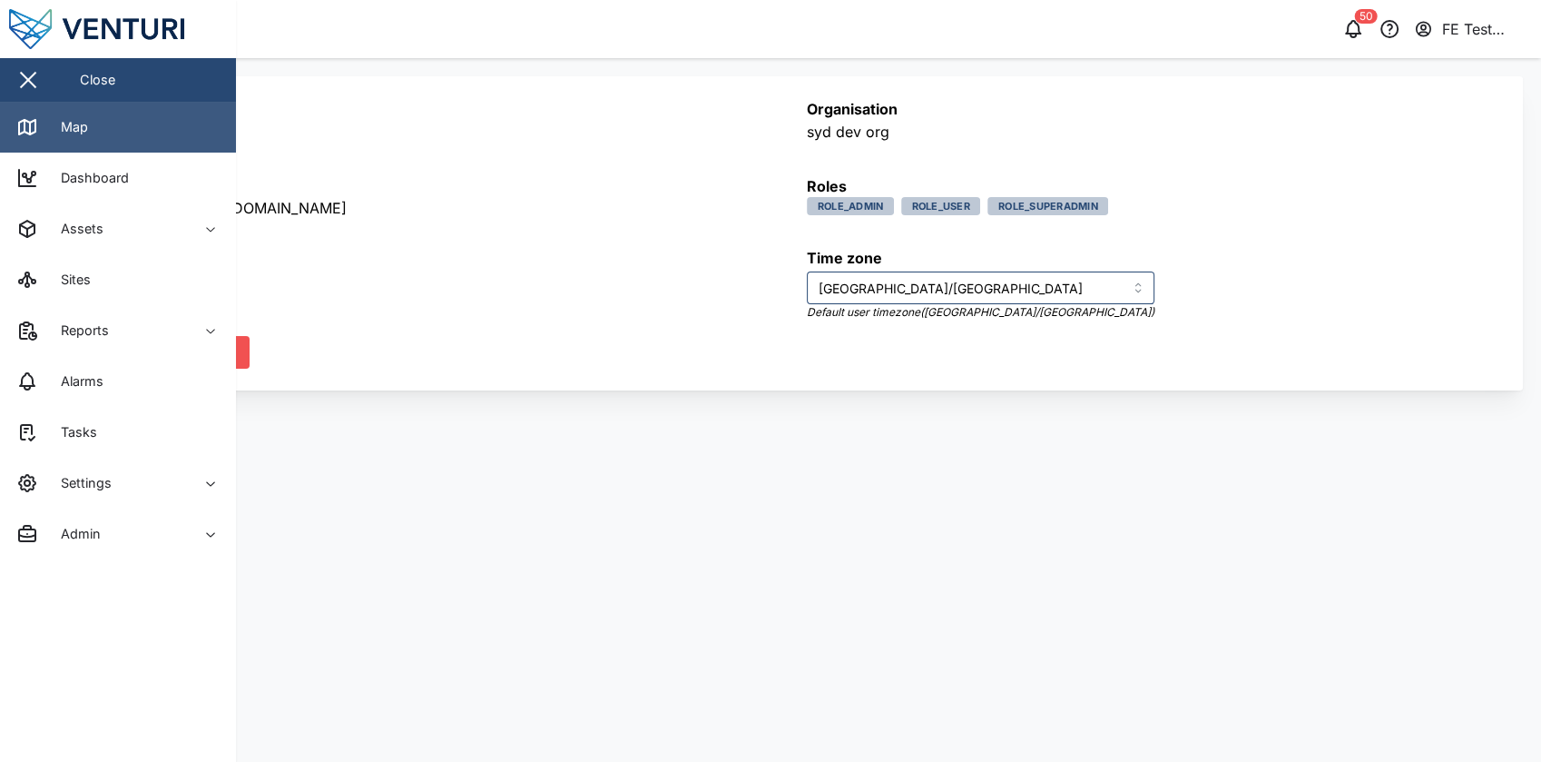
click at [103, 133] on link "Map" at bounding box center [118, 127] width 236 height 51
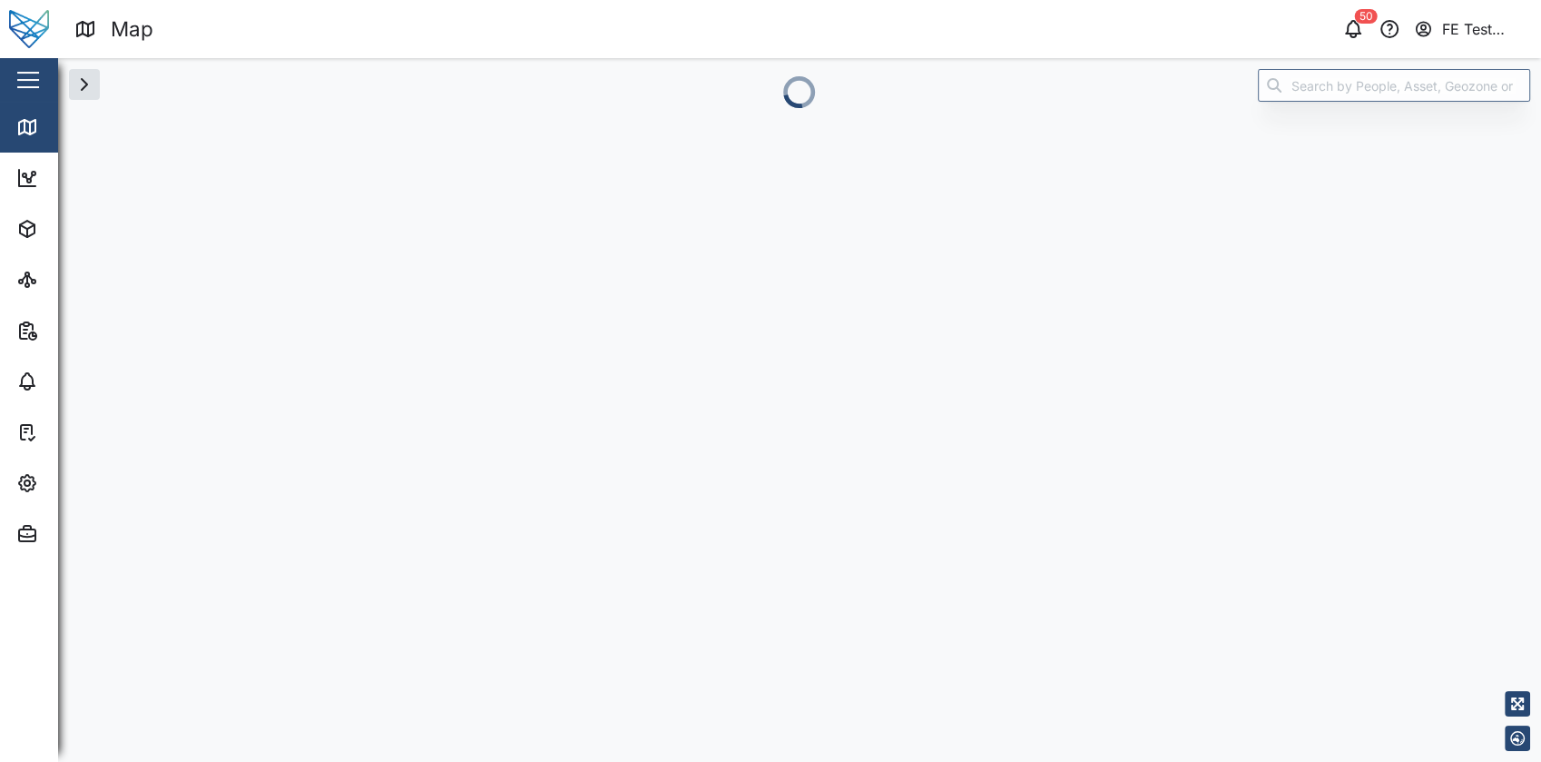
click at [103, 133] on div "Map 50 FE Test Admin Close Map Dashboard Assets ATS Camera Generator Personnel …" at bounding box center [770, 381] width 1541 height 762
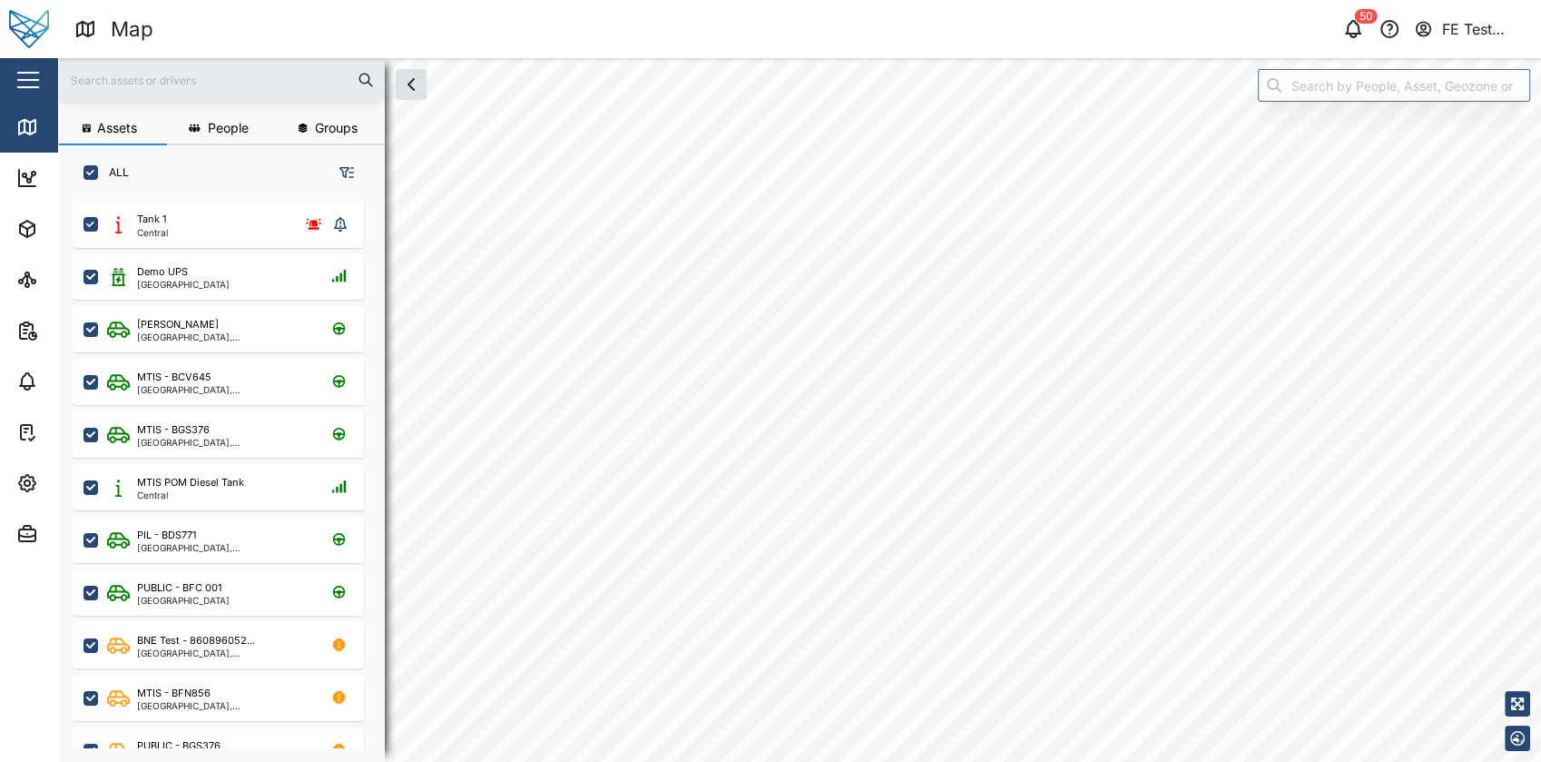
scroll to position [537, 282]
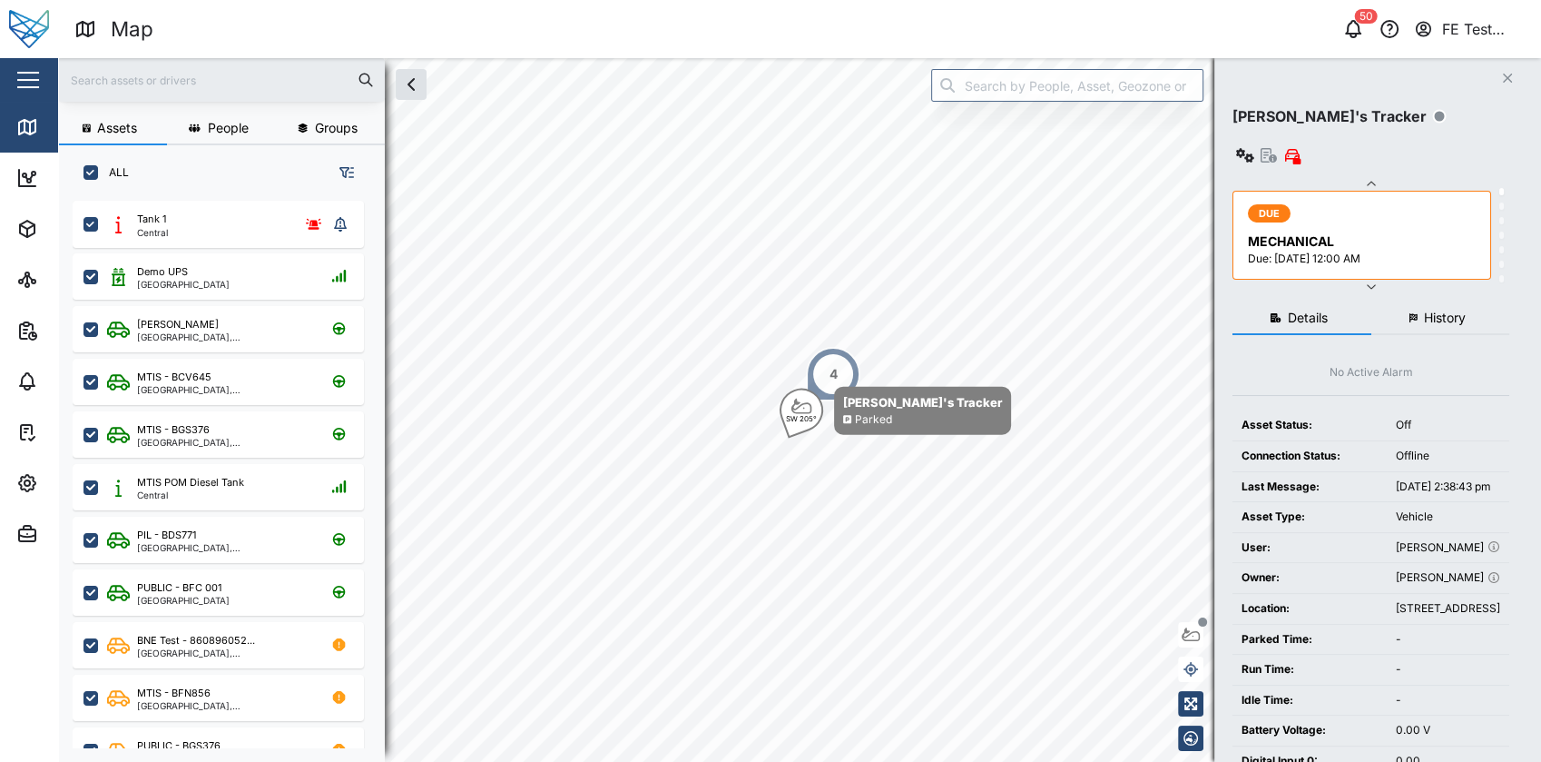
click at [349, 179] on icon "button" at bounding box center [346, 172] width 15 height 15
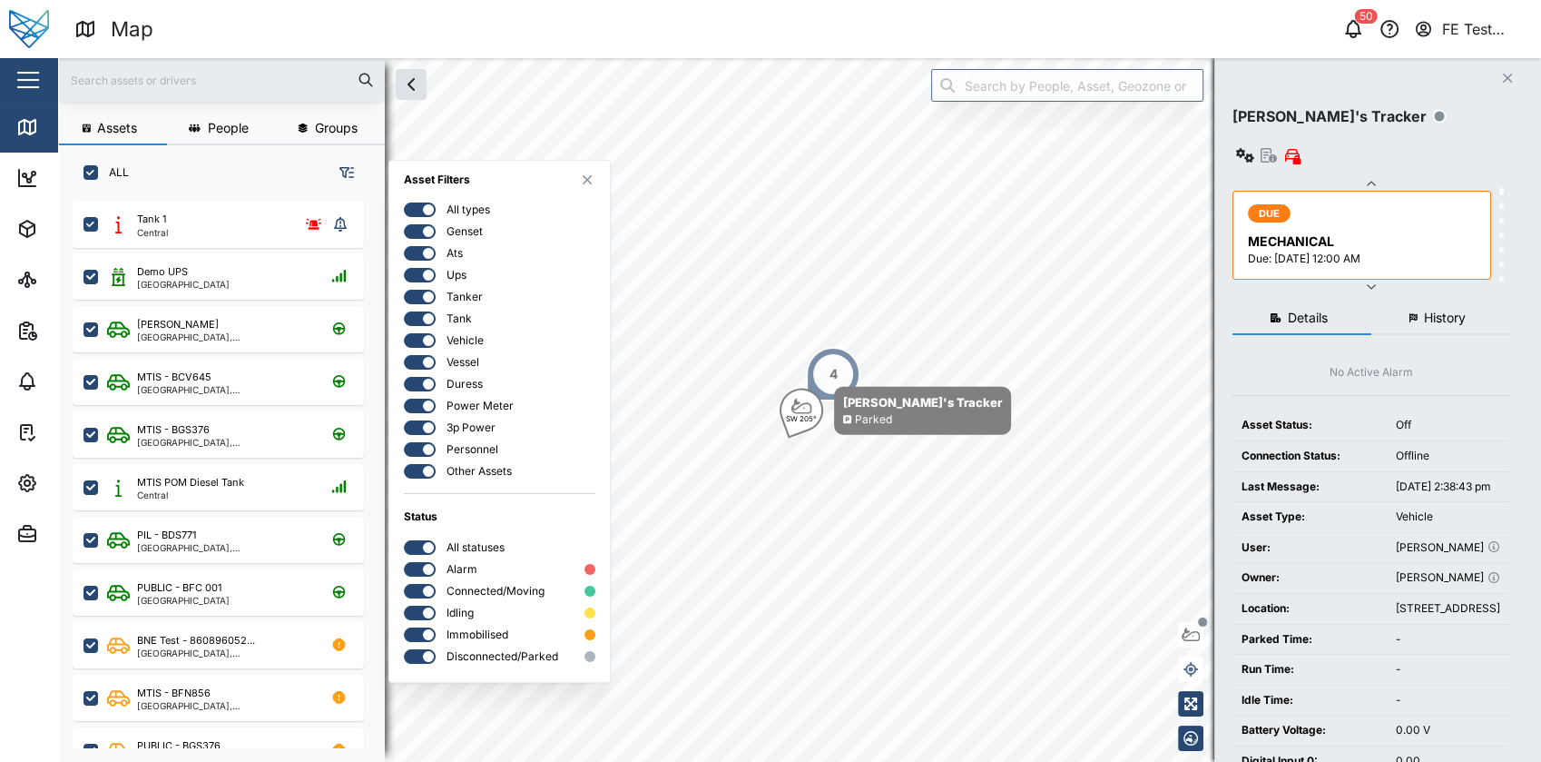
click at [417, 261] on div "All types Genset Ats Ups Tanker Tank Vehicle Vessel Duress Power Meter 3p Power…" at bounding box center [500, 340] width 192 height 276
click at [421, 252] on div at bounding box center [414, 253] width 18 height 13
click at [404, 246] on input "checkbox" at bounding box center [404, 246] width 0 height 0
click at [421, 251] on div at bounding box center [426, 253] width 18 height 13
click at [404, 246] on input "checkbox" at bounding box center [404, 246] width 0 height 0
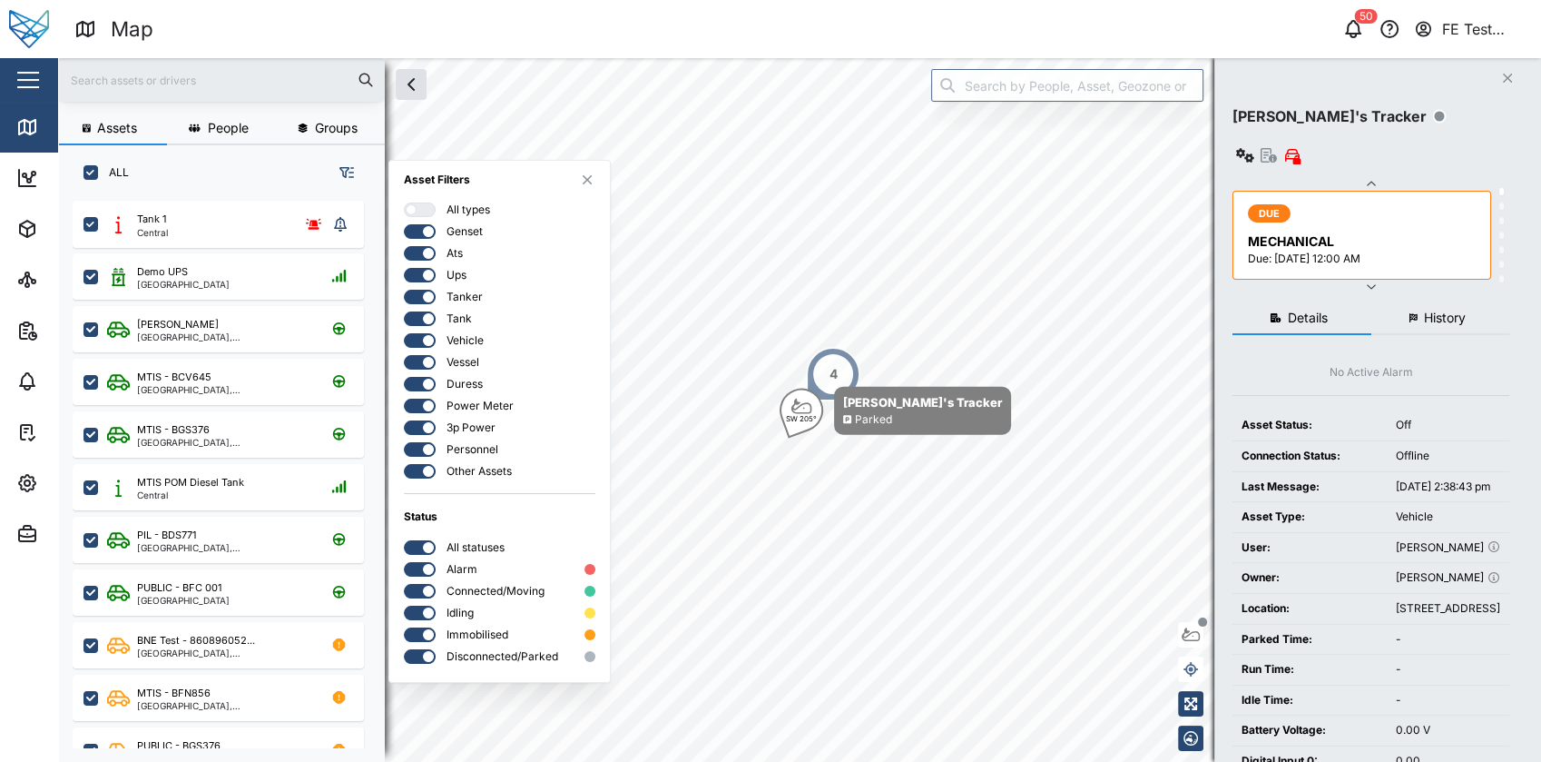
click at [413, 278] on div at bounding box center [414, 275] width 18 height 13
click at [404, 268] on input "checkbox" at bounding box center [404, 268] width 0 height 0
click at [414, 277] on div at bounding box center [411, 275] width 11 height 11
click at [404, 268] on input "checkbox" at bounding box center [404, 268] width 0 height 0
click at [424, 304] on div "All types Genset Ats Ups Tanker Tank Vehicle Vessel Duress Power Meter 3p Power…" at bounding box center [500, 340] width 192 height 276
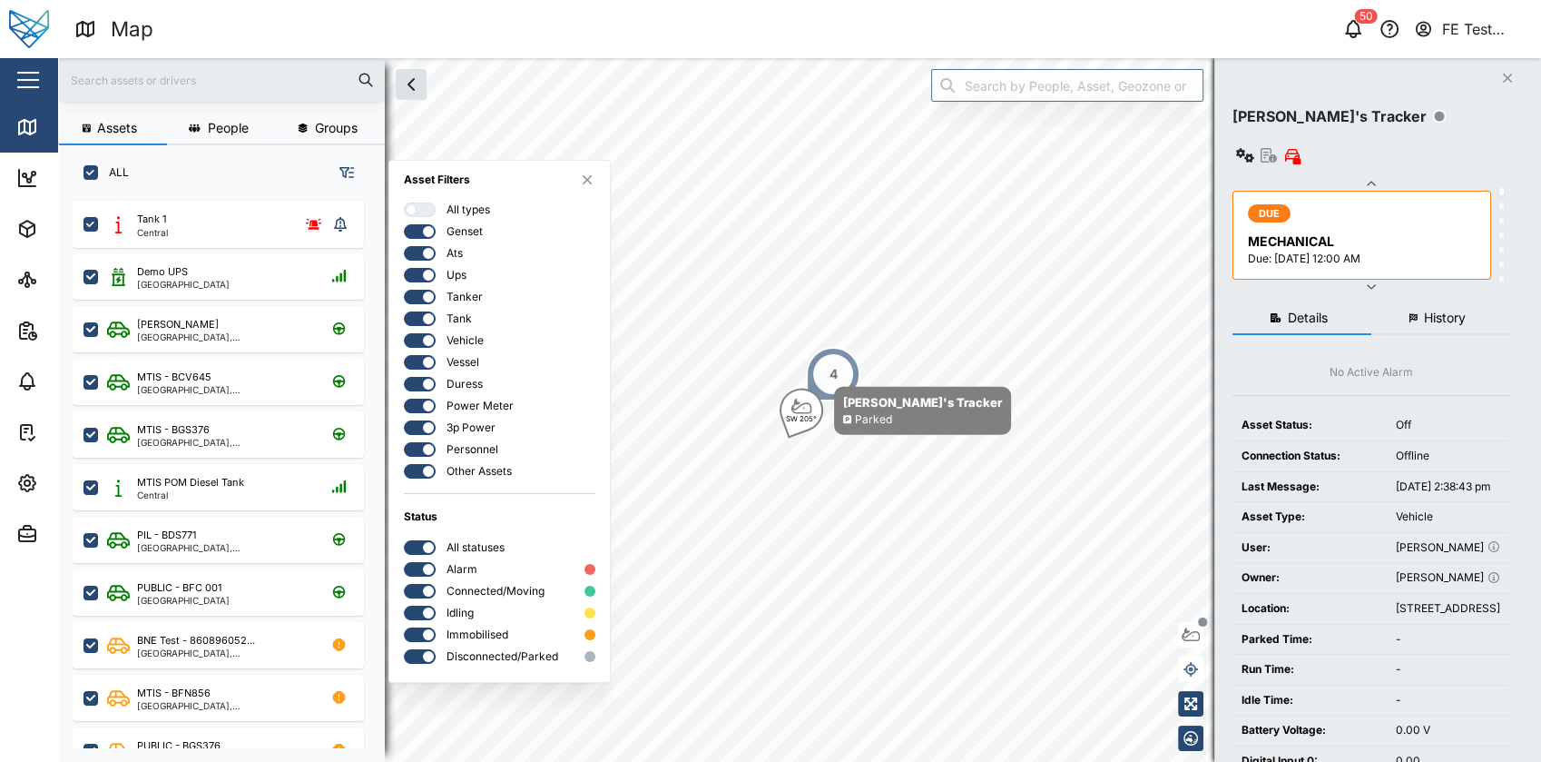
click at [418, 290] on div at bounding box center [414, 296] width 18 height 13
click at [404, 290] on input "checkbox" at bounding box center [404, 290] width 0 height 0
click at [418, 290] on div at bounding box center [426, 296] width 18 height 13
click at [404, 290] on input "checkbox" at bounding box center [404, 290] width 0 height 0
click at [413, 344] on div at bounding box center [414, 340] width 18 height 13
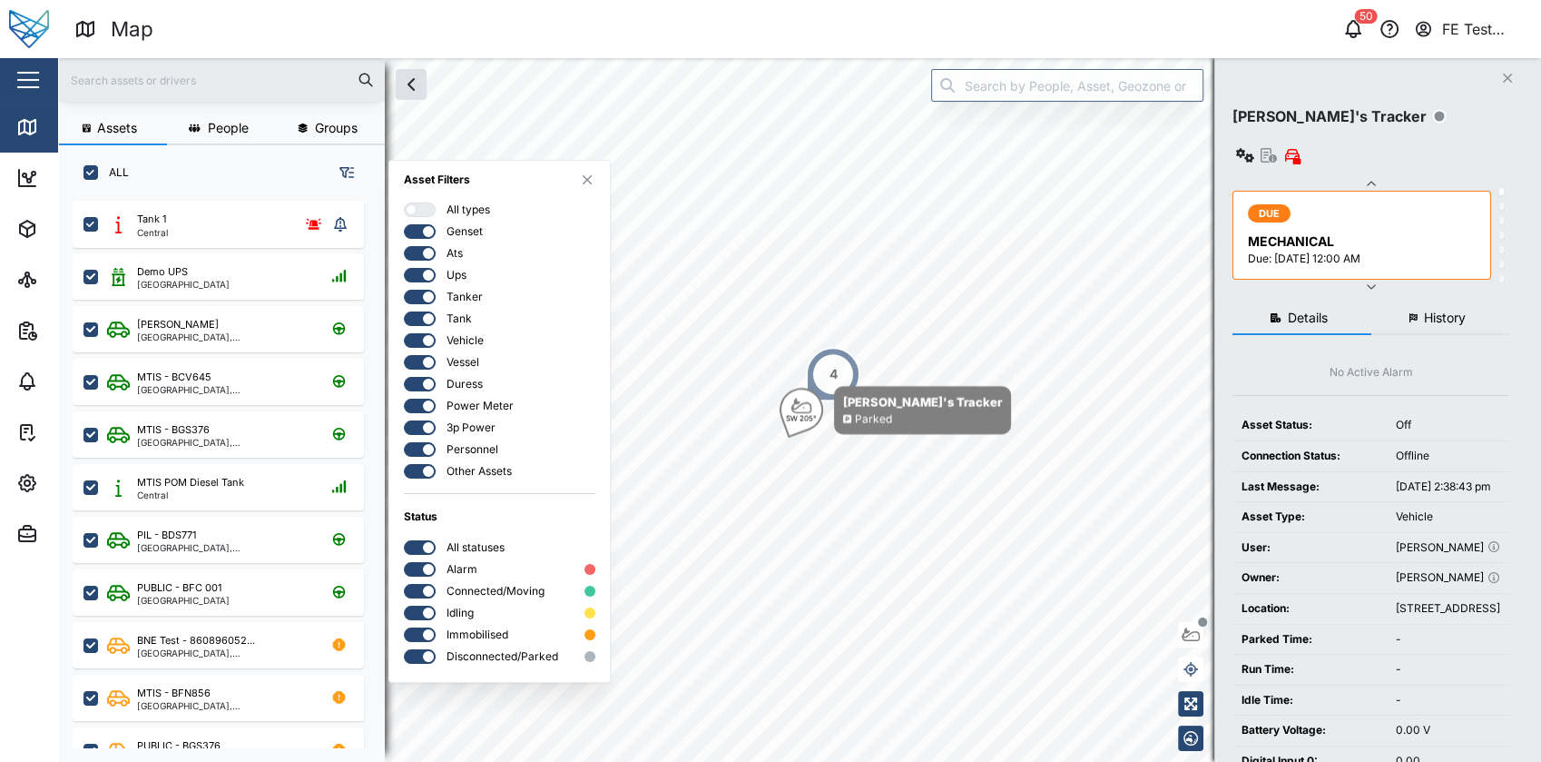
click at [404, 333] on input "checkbox" at bounding box center [404, 333] width 0 height 0
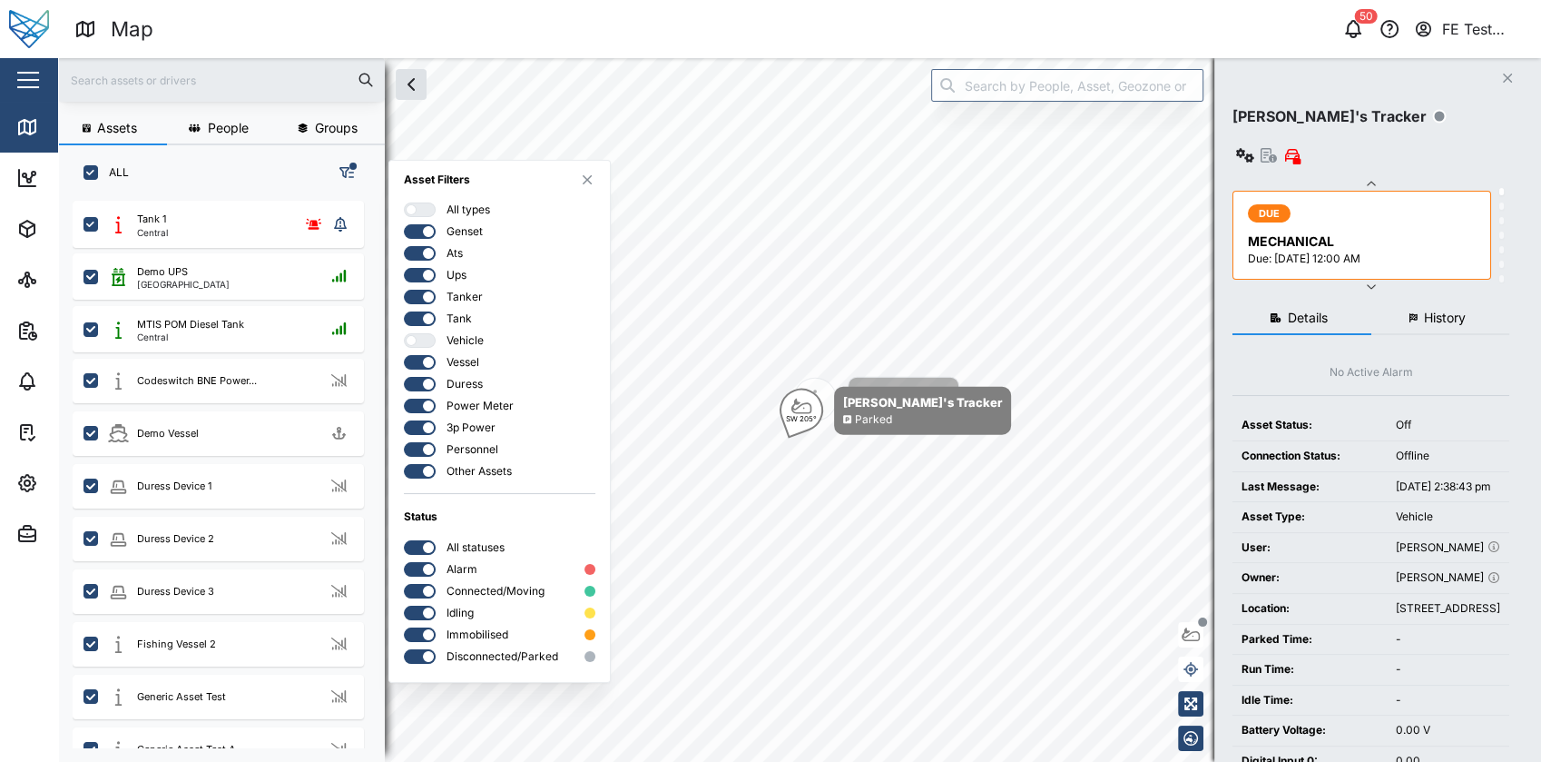
click at [415, 341] on div at bounding box center [411, 340] width 11 height 11
click at [404, 333] on input "checkbox" at bounding box center [404, 333] width 0 height 0
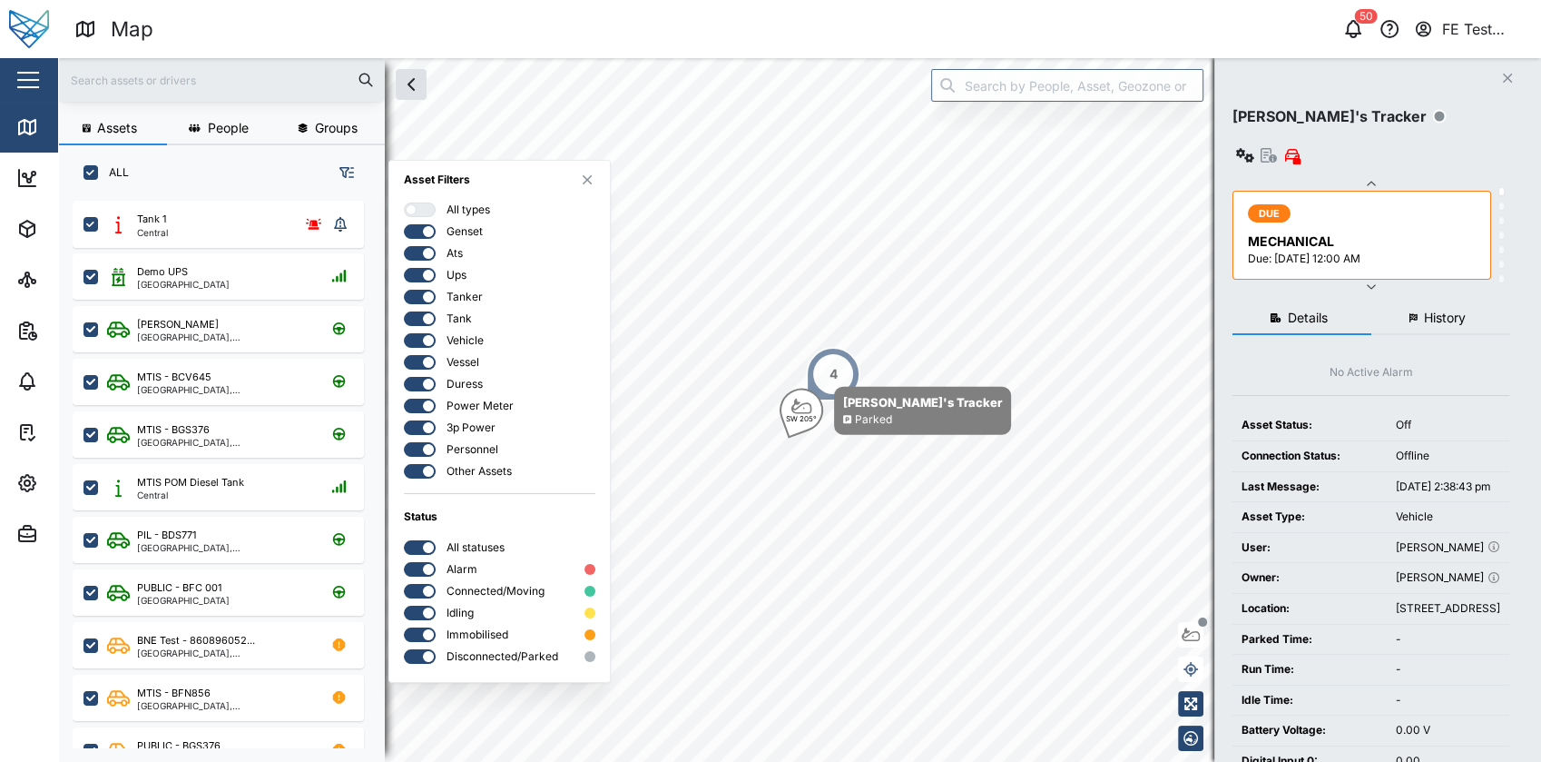
click at [582, 182] on icon "button" at bounding box center [587, 179] width 11 height 15
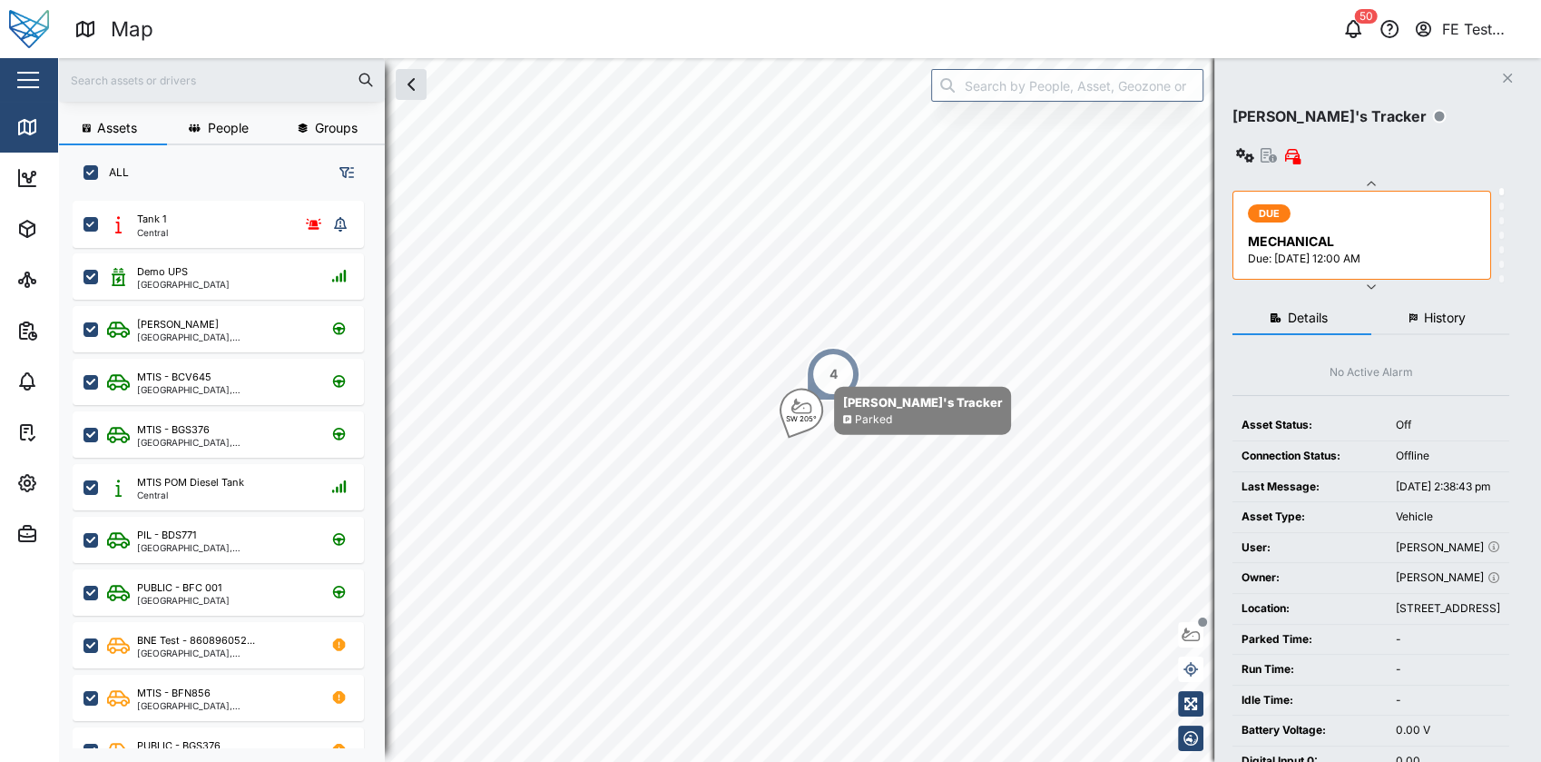
click at [343, 171] on icon "button" at bounding box center [346, 172] width 15 height 15
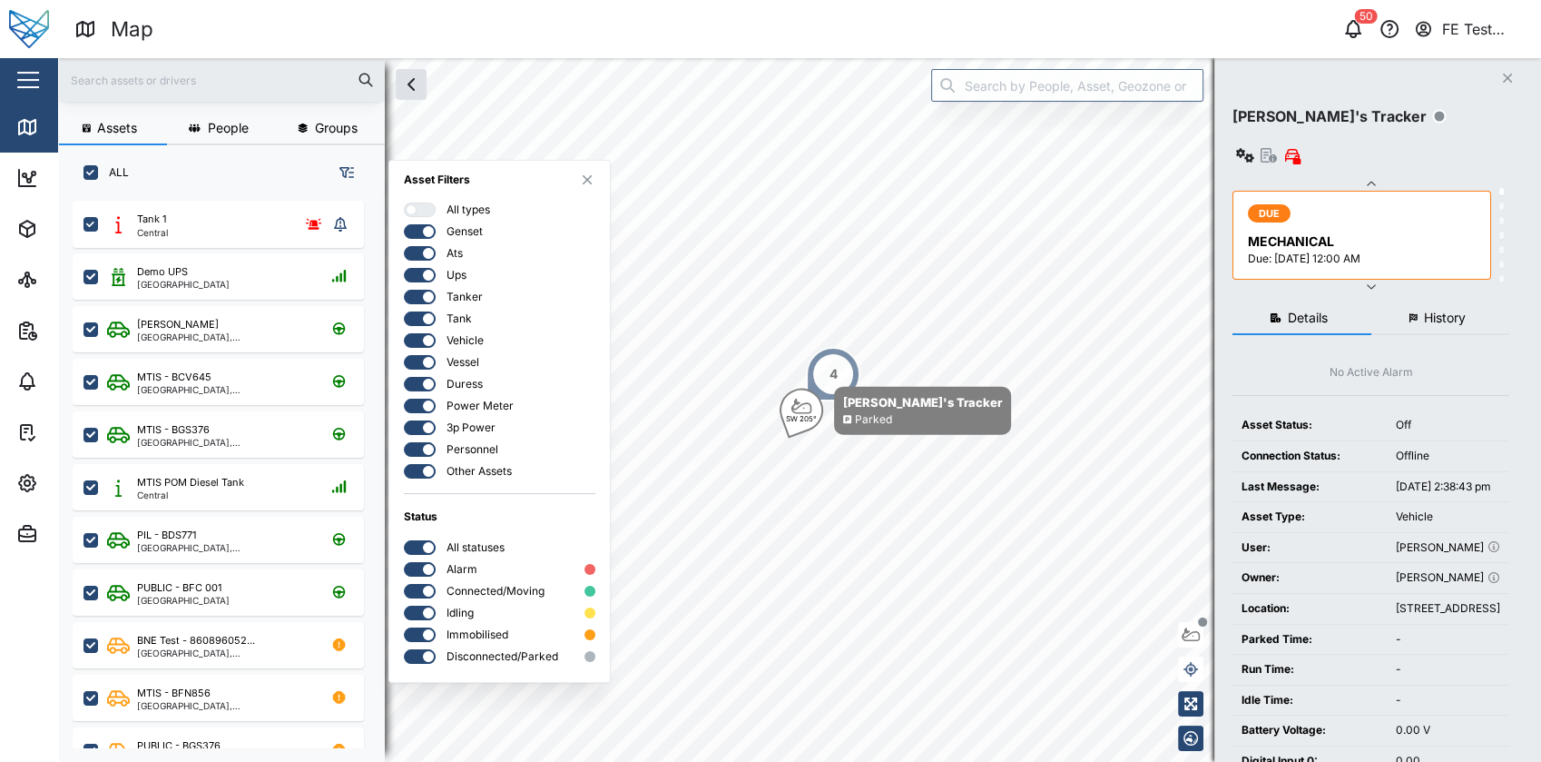
click at [427, 208] on div at bounding box center [426, 209] width 18 height 13
click at [404, 202] on input "checkbox" at bounding box center [404, 202] width 0 height 0
click at [425, 205] on div at bounding box center [428, 209] width 11 height 11
click at [404, 202] on input "checkbox" at bounding box center [404, 202] width 0 height 0
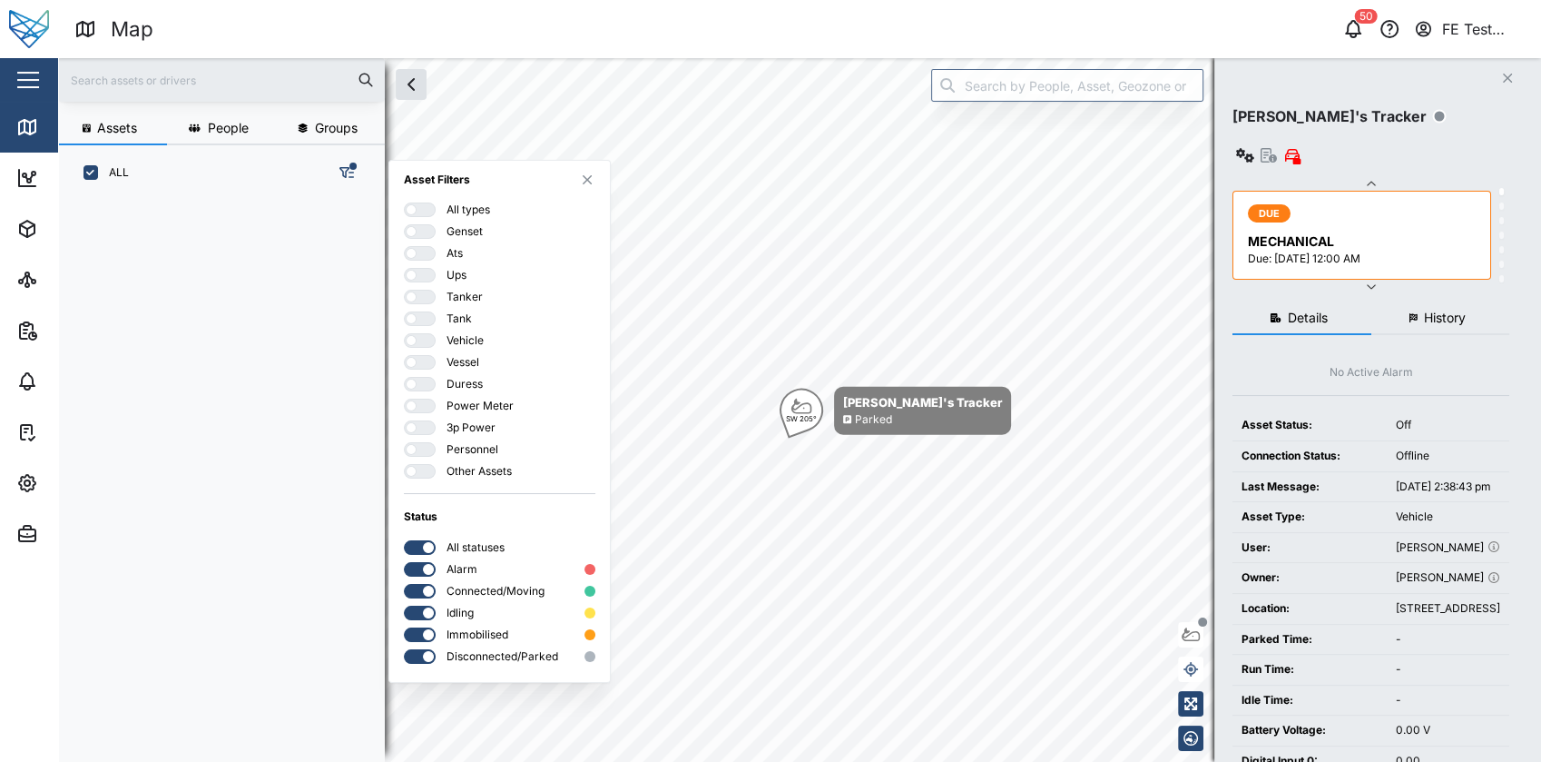
click at [425, 205] on div at bounding box center [426, 209] width 18 height 13
click at [404, 202] on input "checkbox" at bounding box center [404, 202] width 0 height 0
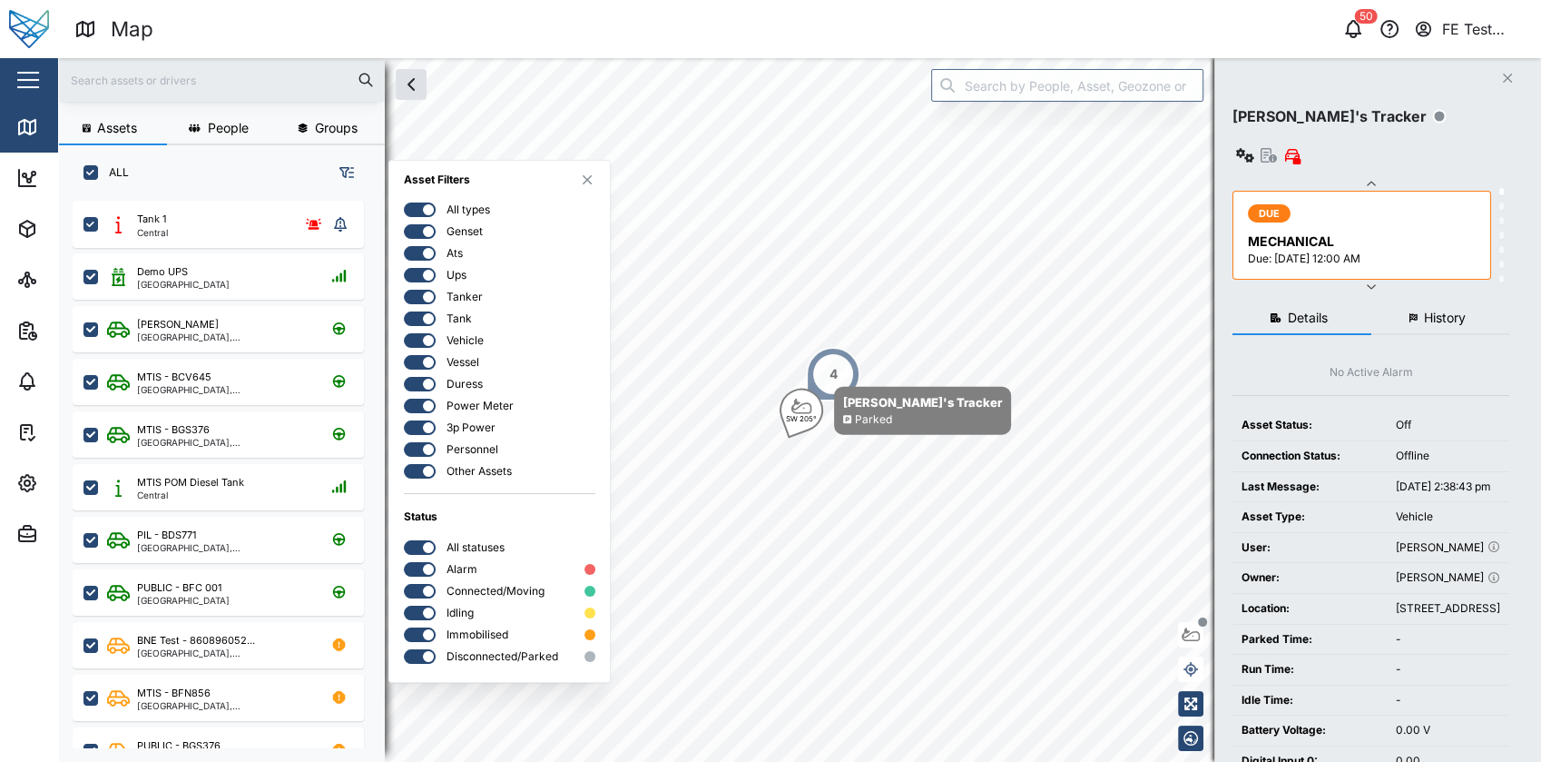
click at [423, 425] on div at bounding box center [428, 427] width 11 height 11
click at [404, 420] on input "checkbox" at bounding box center [404, 420] width 0 height 0
click at [423, 425] on div at bounding box center [426, 427] width 18 height 13
click at [404, 420] on input "checkbox" at bounding box center [404, 420] width 0 height 0
click at [412, 401] on div at bounding box center [414, 405] width 18 height 13
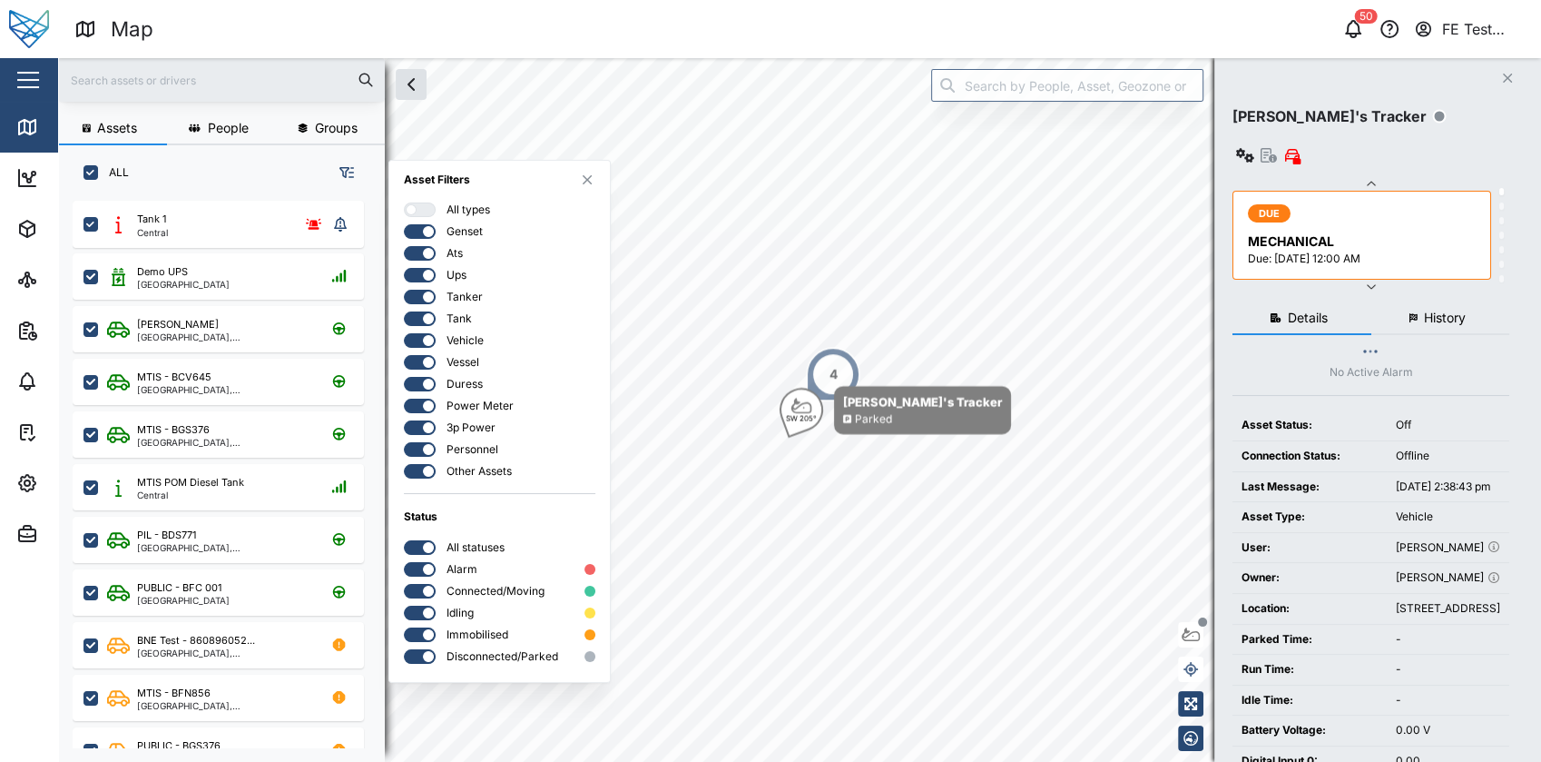
click at [404, 398] on input "checkbox" at bounding box center [404, 398] width 0 height 0
click at [412, 401] on div at bounding box center [411, 405] width 11 height 11
click at [404, 398] on input "checkbox" at bounding box center [404, 398] width 0 height 0
click at [419, 201] on div "Asset Filters All types Genset Ats Ups Tanker Tank Vehicle Vessel Duress Power …" at bounding box center [500, 418] width 192 height 492
click at [426, 210] on div at bounding box center [426, 209] width 18 height 13
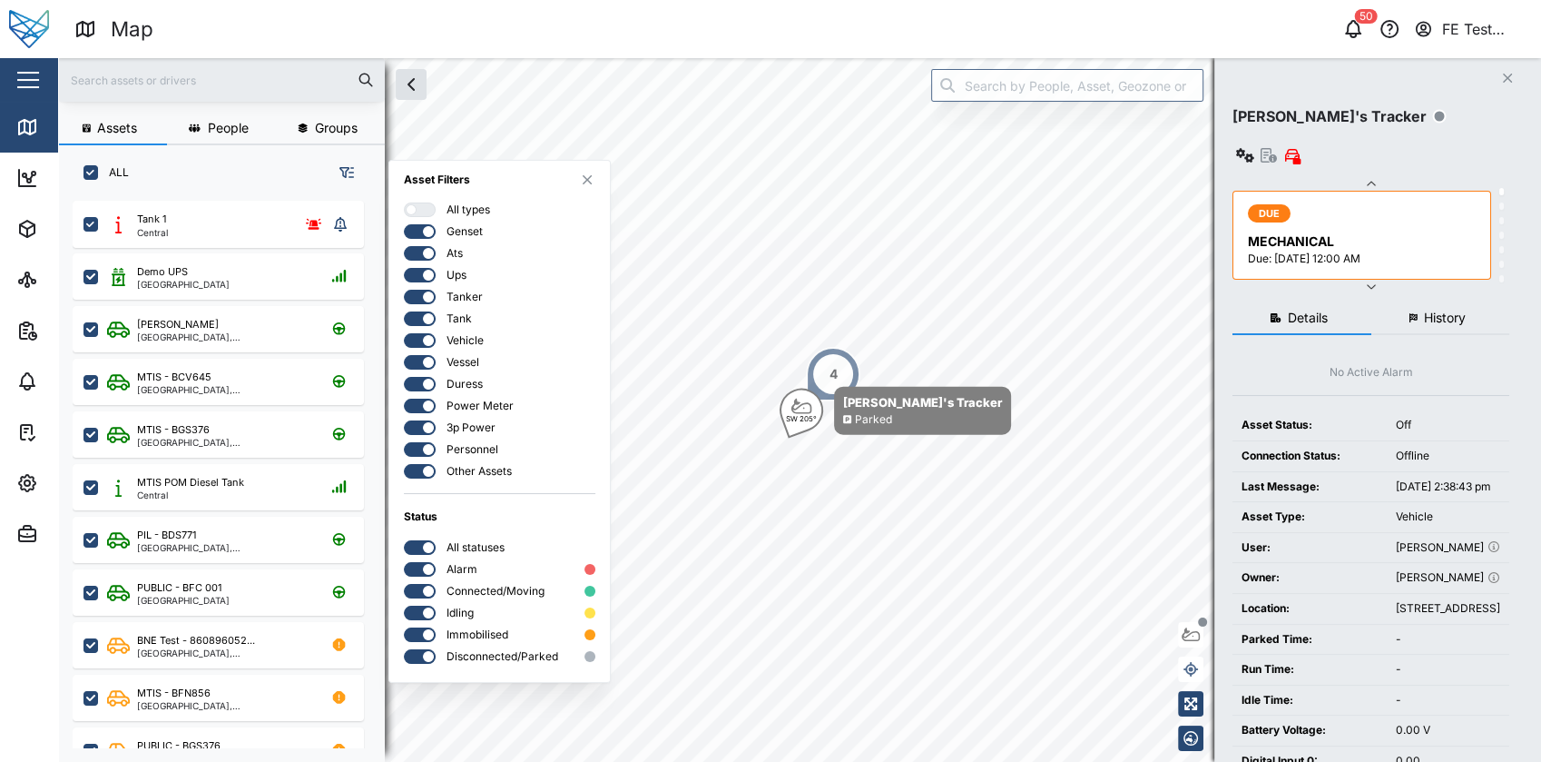
click at [404, 202] on input "checkbox" at bounding box center [404, 202] width 0 height 0
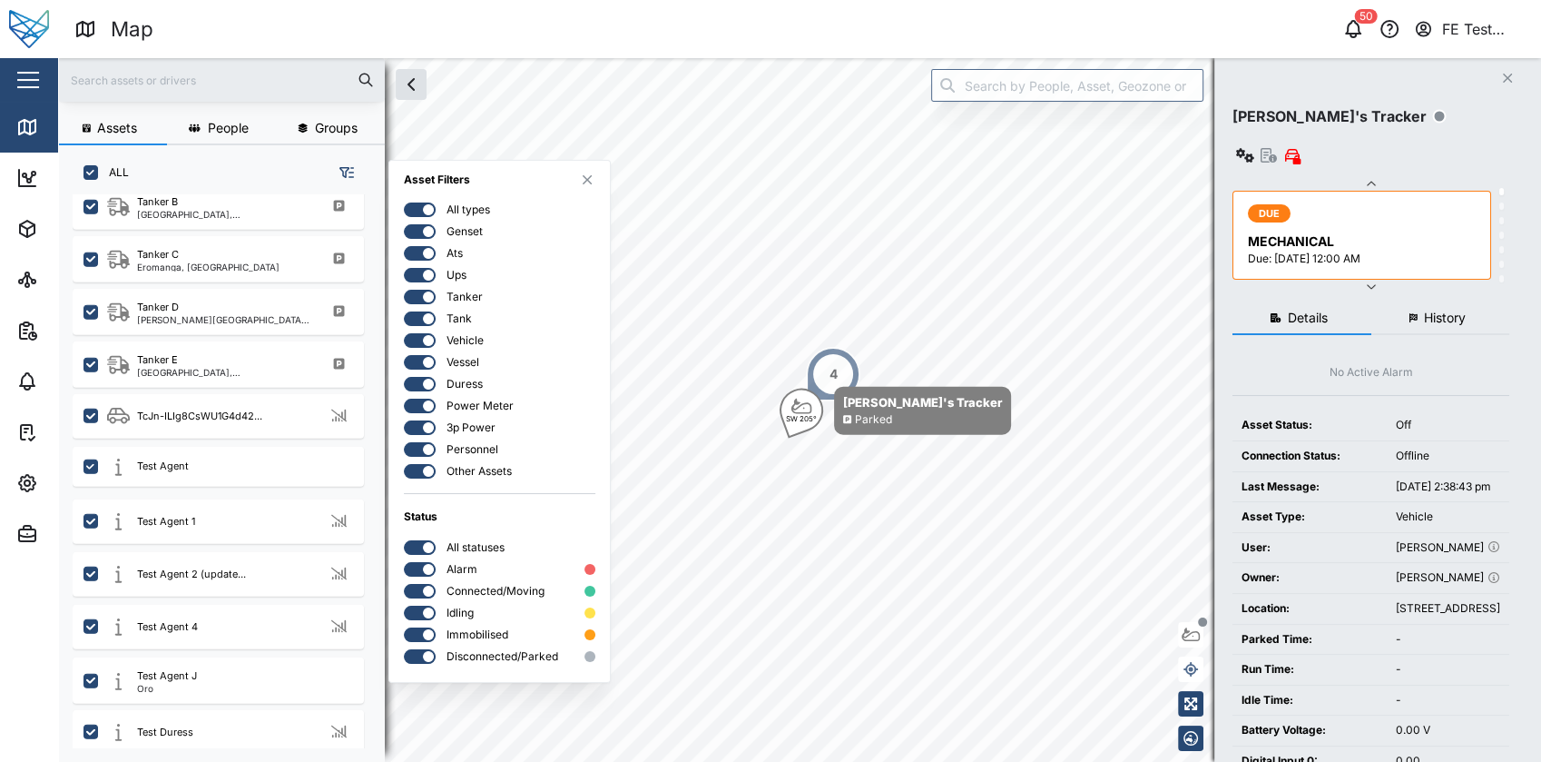
scroll to position [4771, 0]
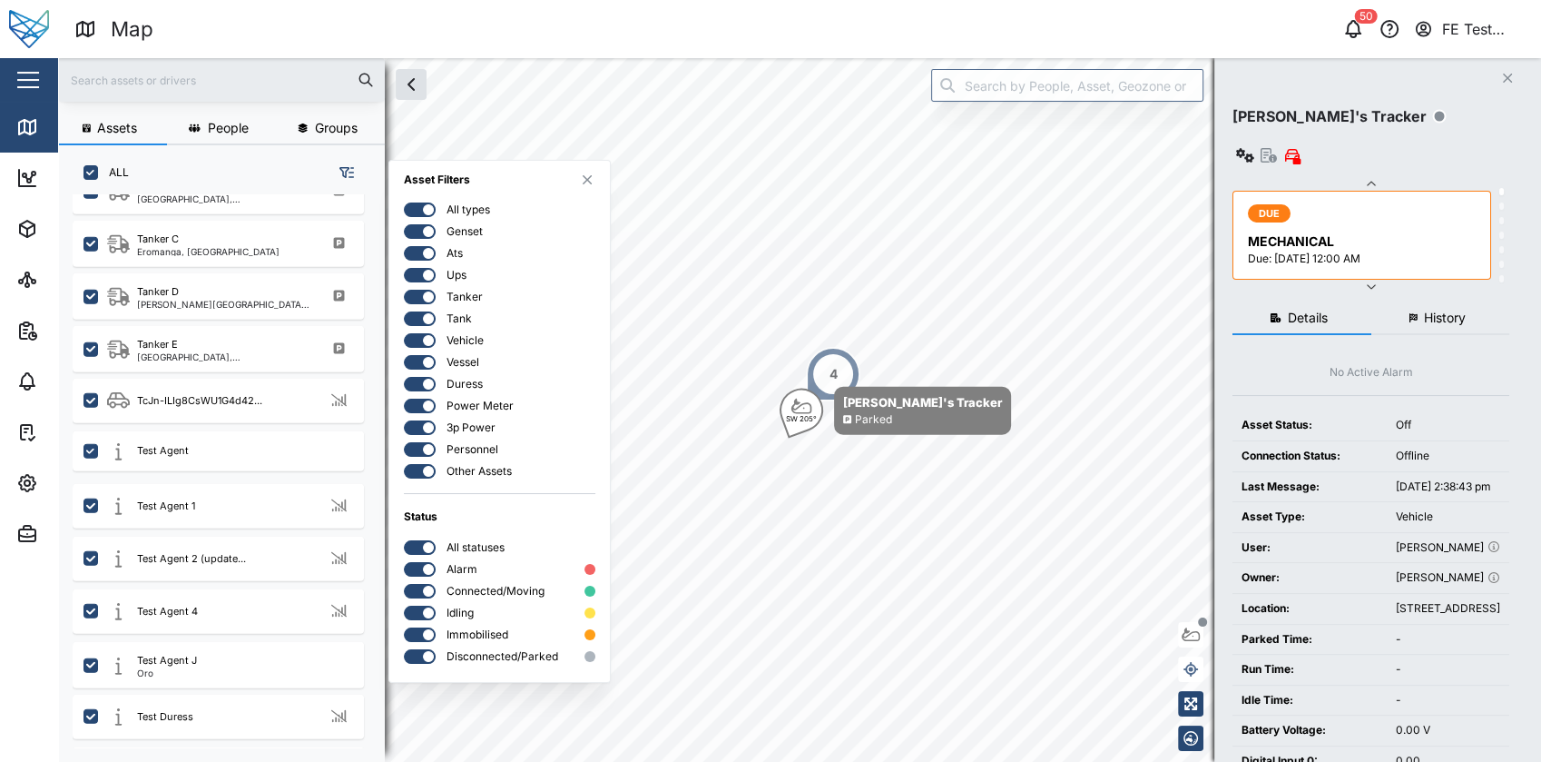
click at [594, 174] on button "button" at bounding box center [587, 180] width 16 height 16
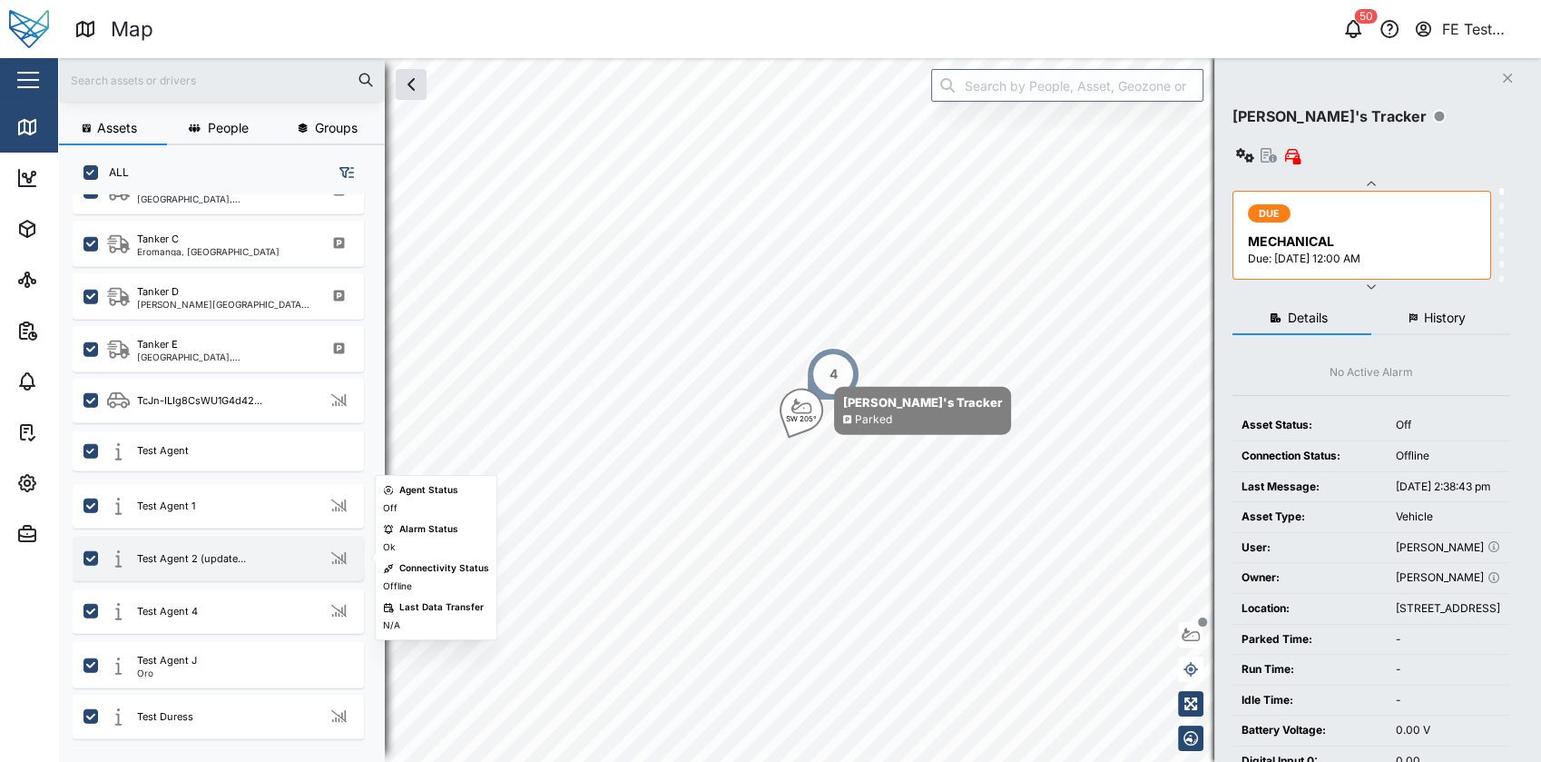
click at [328, 556] on div "grid" at bounding box center [339, 558] width 29 height 23
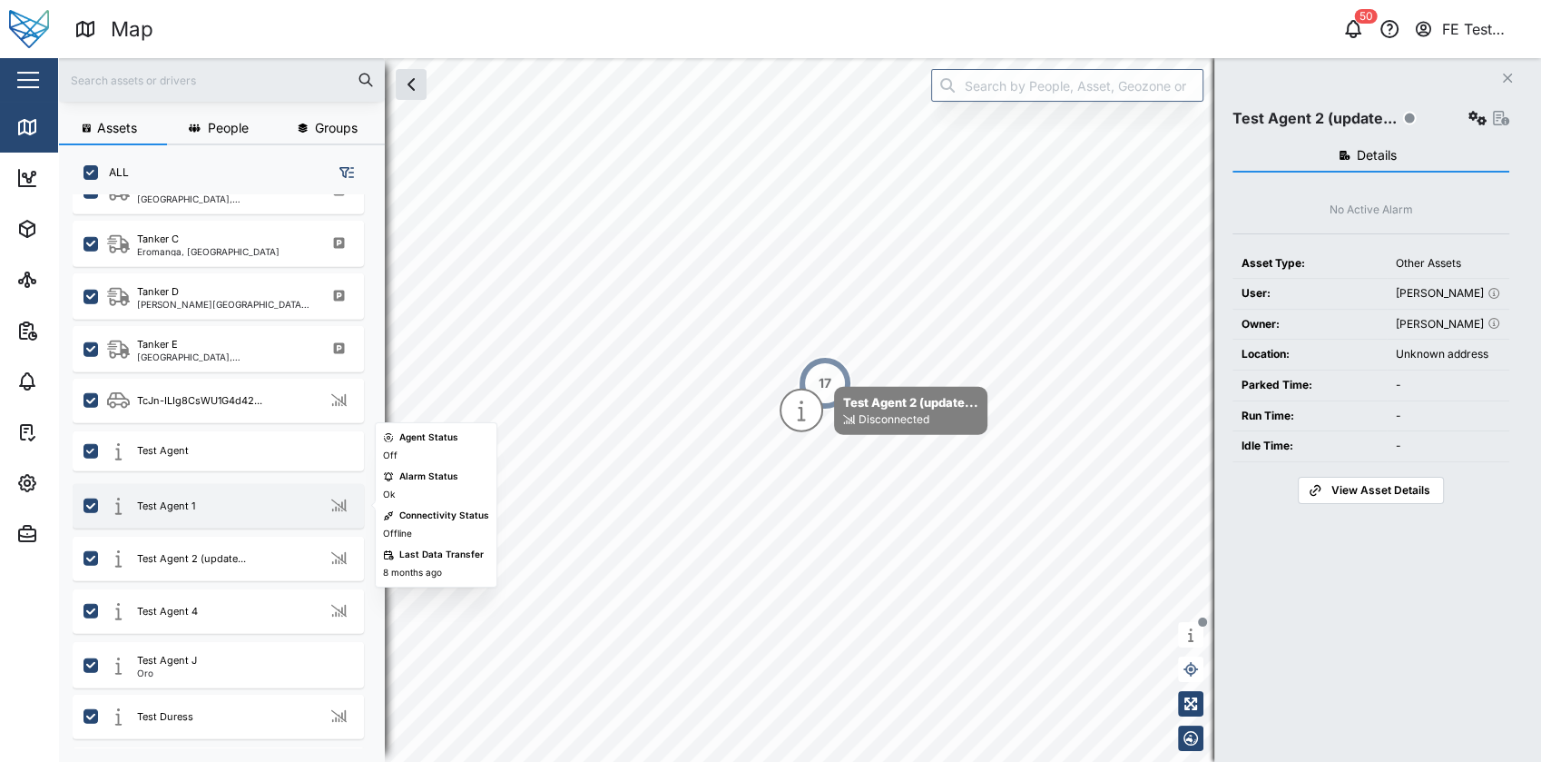
click at [283, 520] on div "Test Agent 1" at bounding box center [218, 506] width 291 height 44
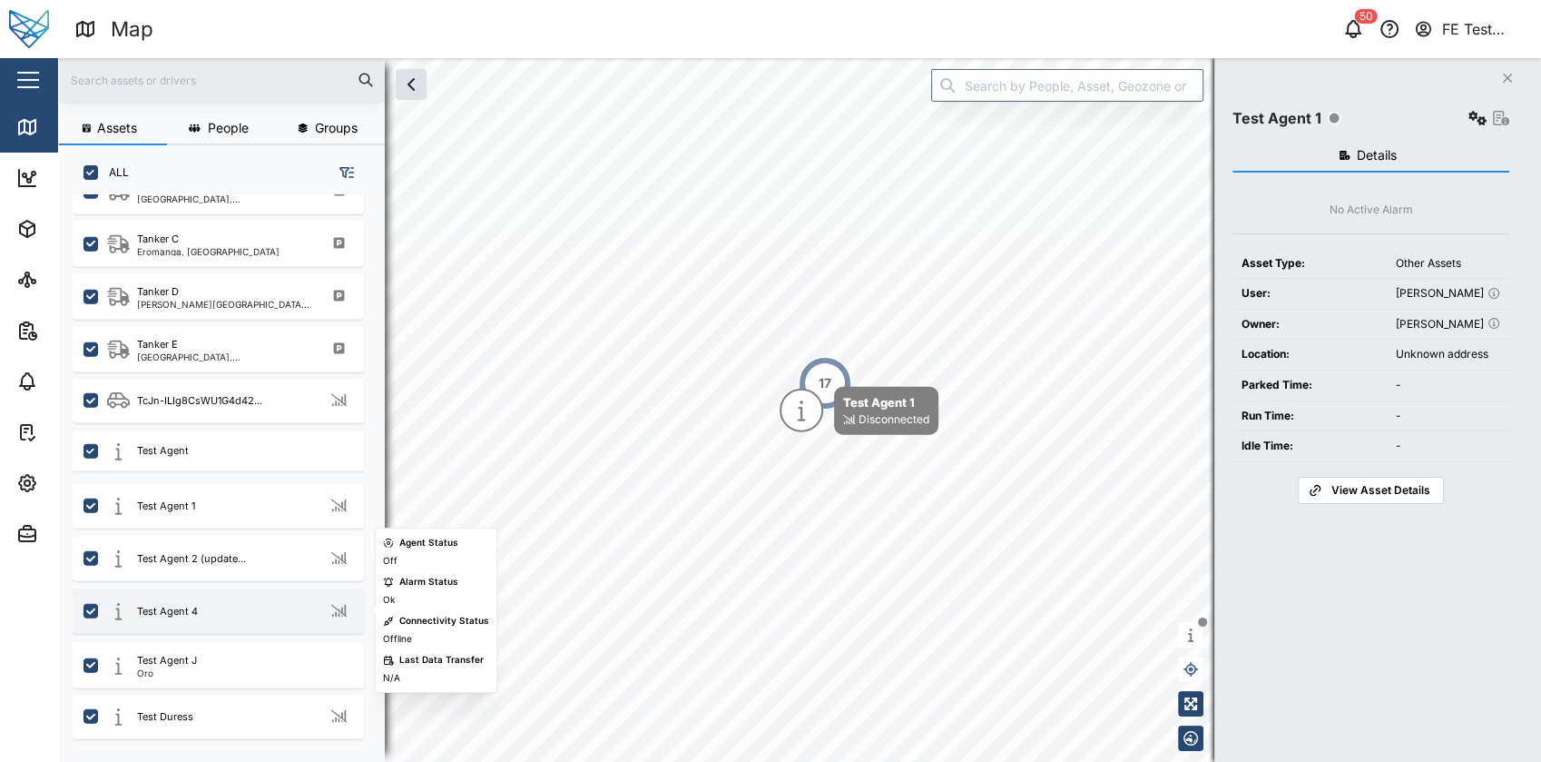
click at [286, 594] on div "Test Agent 4" at bounding box center [218, 611] width 291 height 44
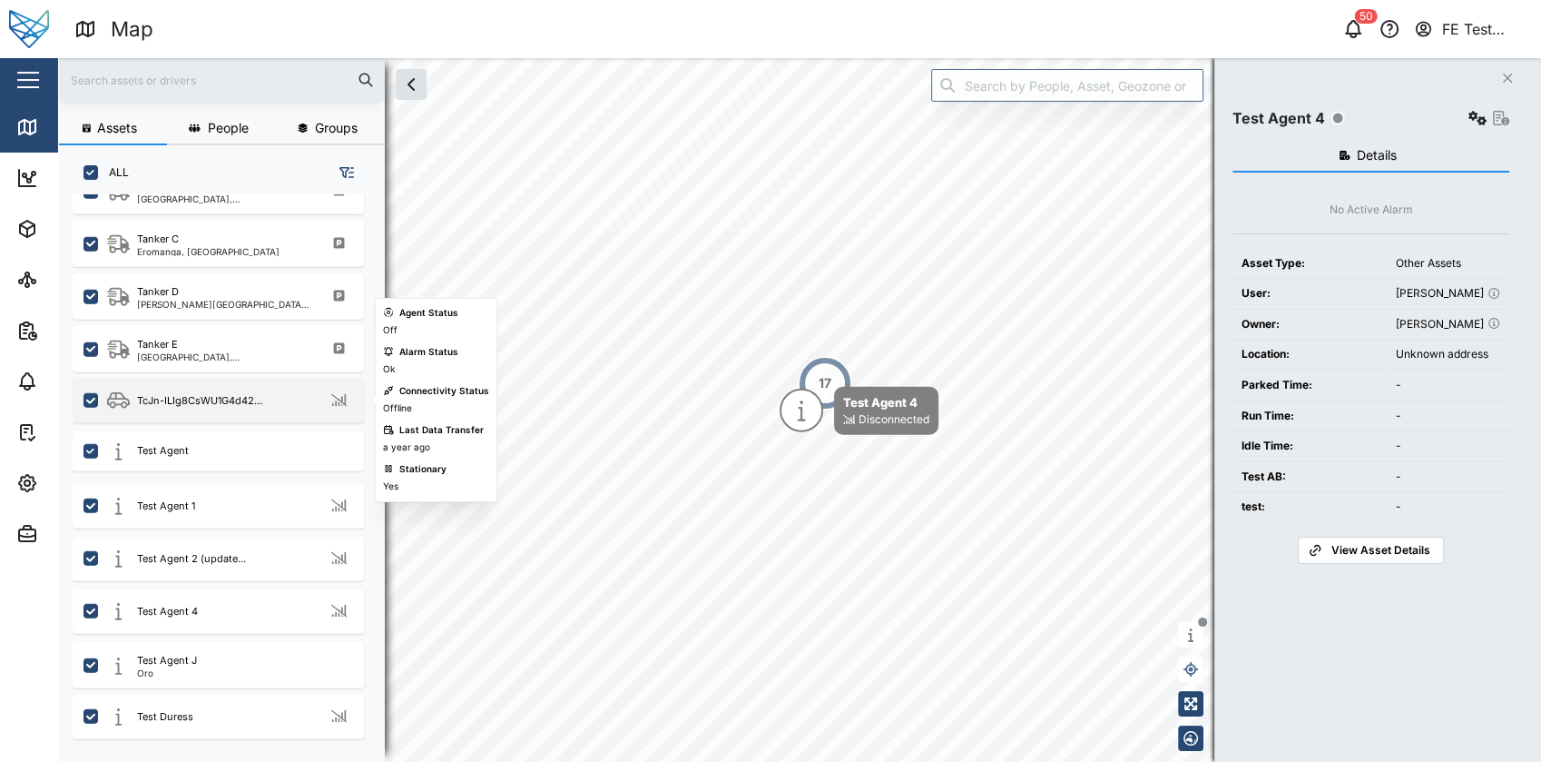
click at [276, 399] on div "TcJn-ILIg8CsWU1G4d42..." at bounding box center [230, 400] width 246 height 23
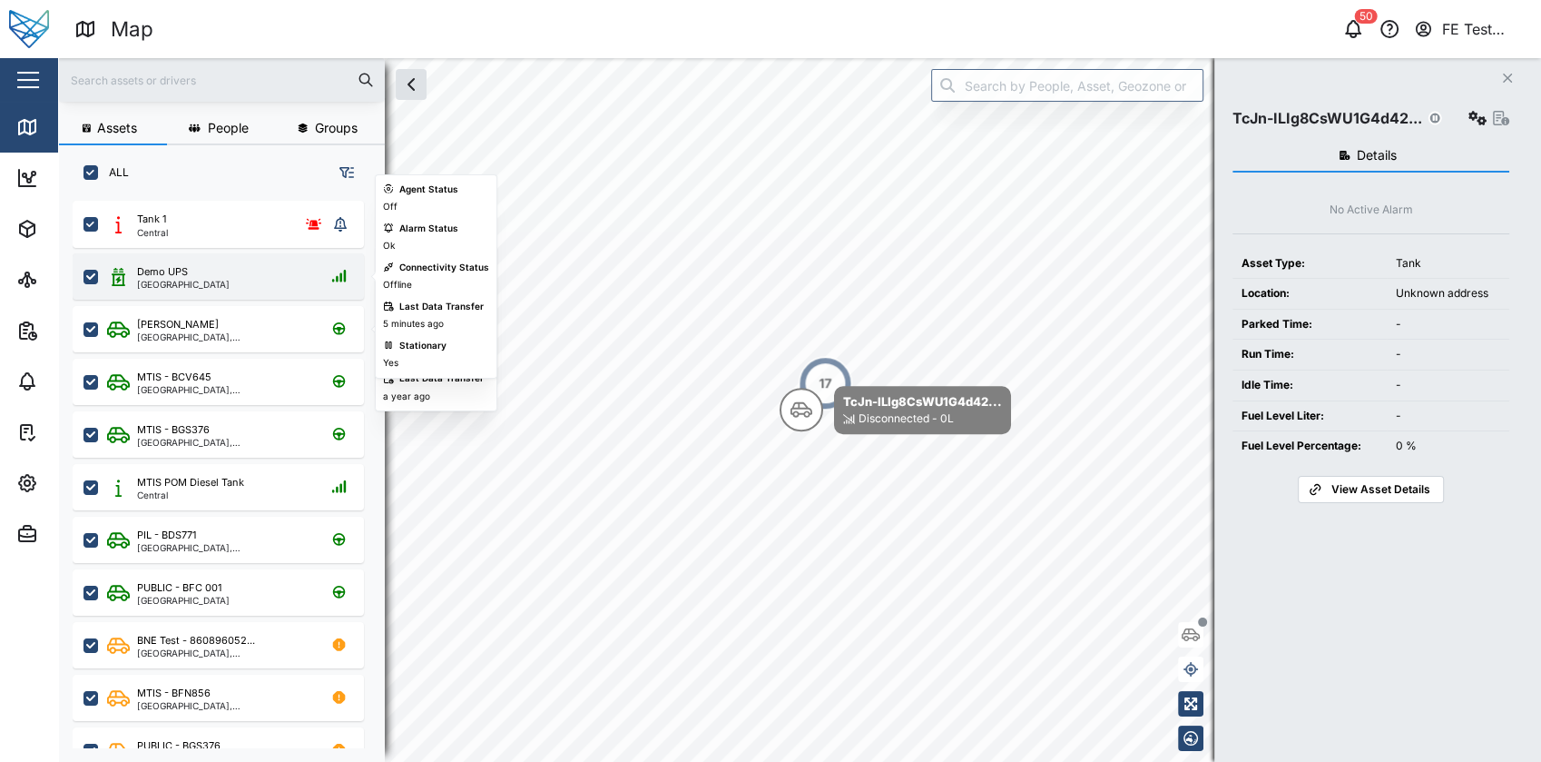
click at [264, 265] on div "Demo UPS [GEOGRAPHIC_DATA]" at bounding box center [230, 276] width 246 height 25
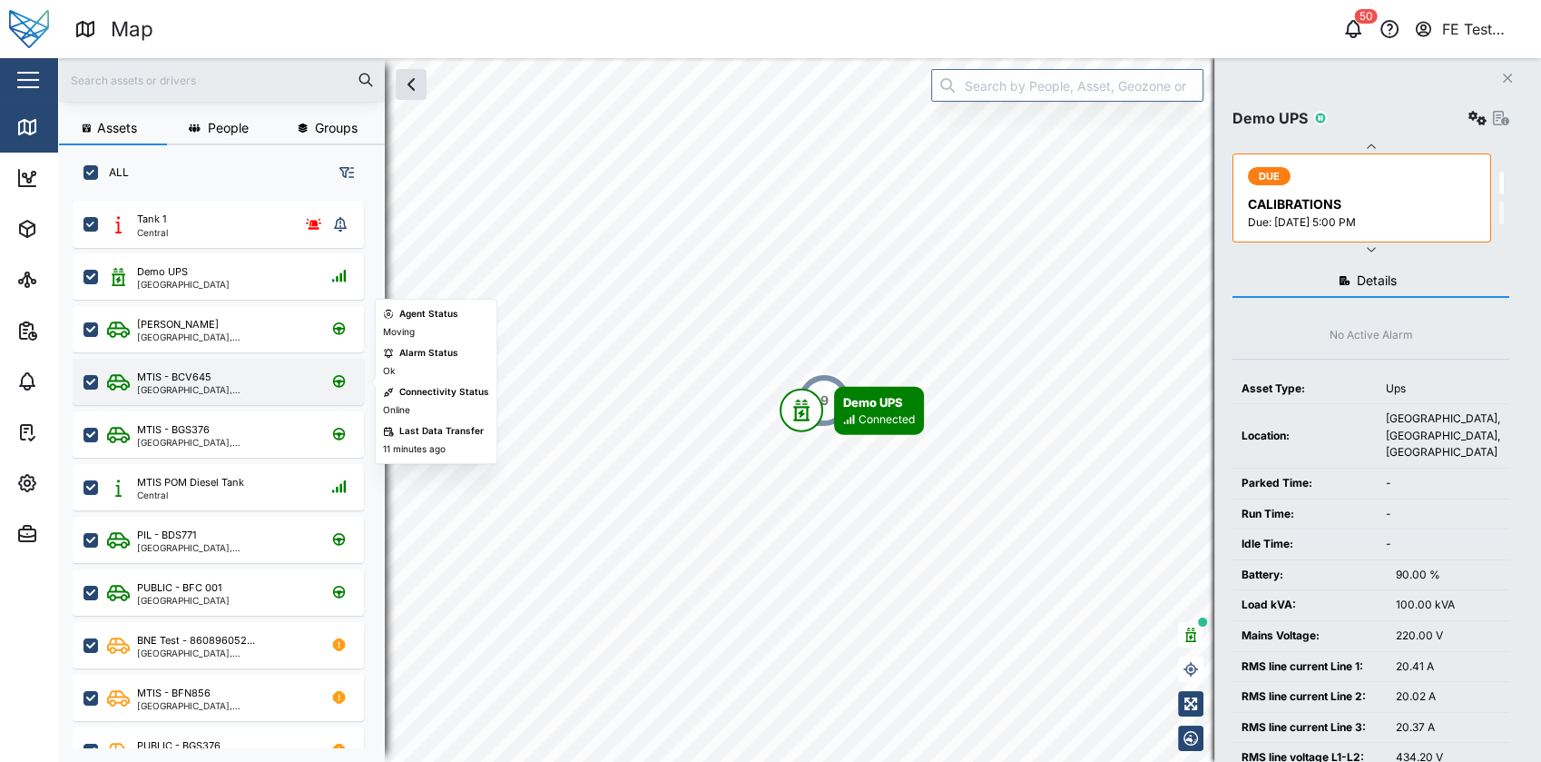
click at [253, 373] on div "MTIS - BCV645" at bounding box center [223, 376] width 173 height 15
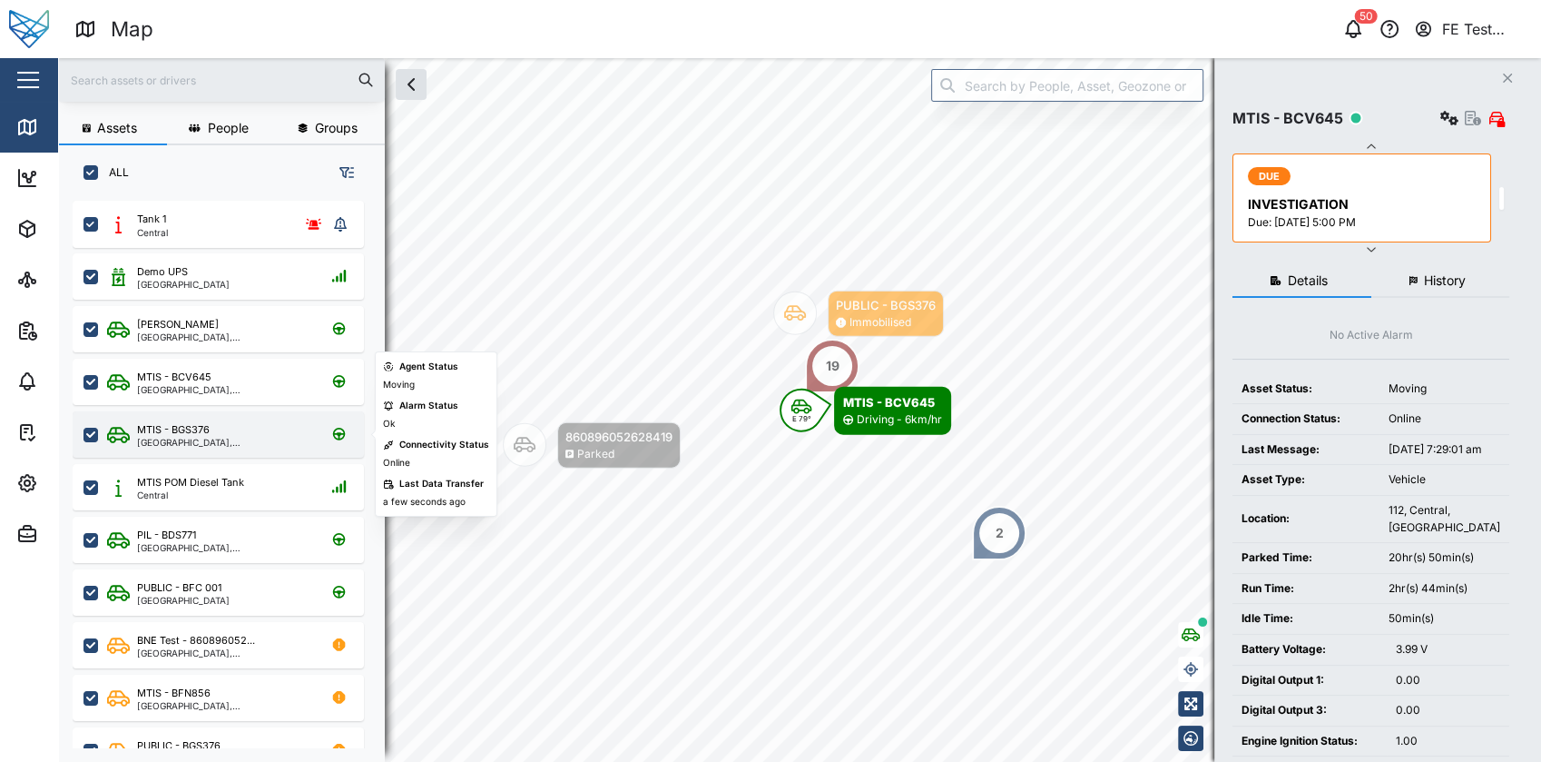
click at [277, 444] on div "[GEOGRAPHIC_DATA], [GEOGRAPHIC_DATA]" at bounding box center [223, 442] width 173 height 9
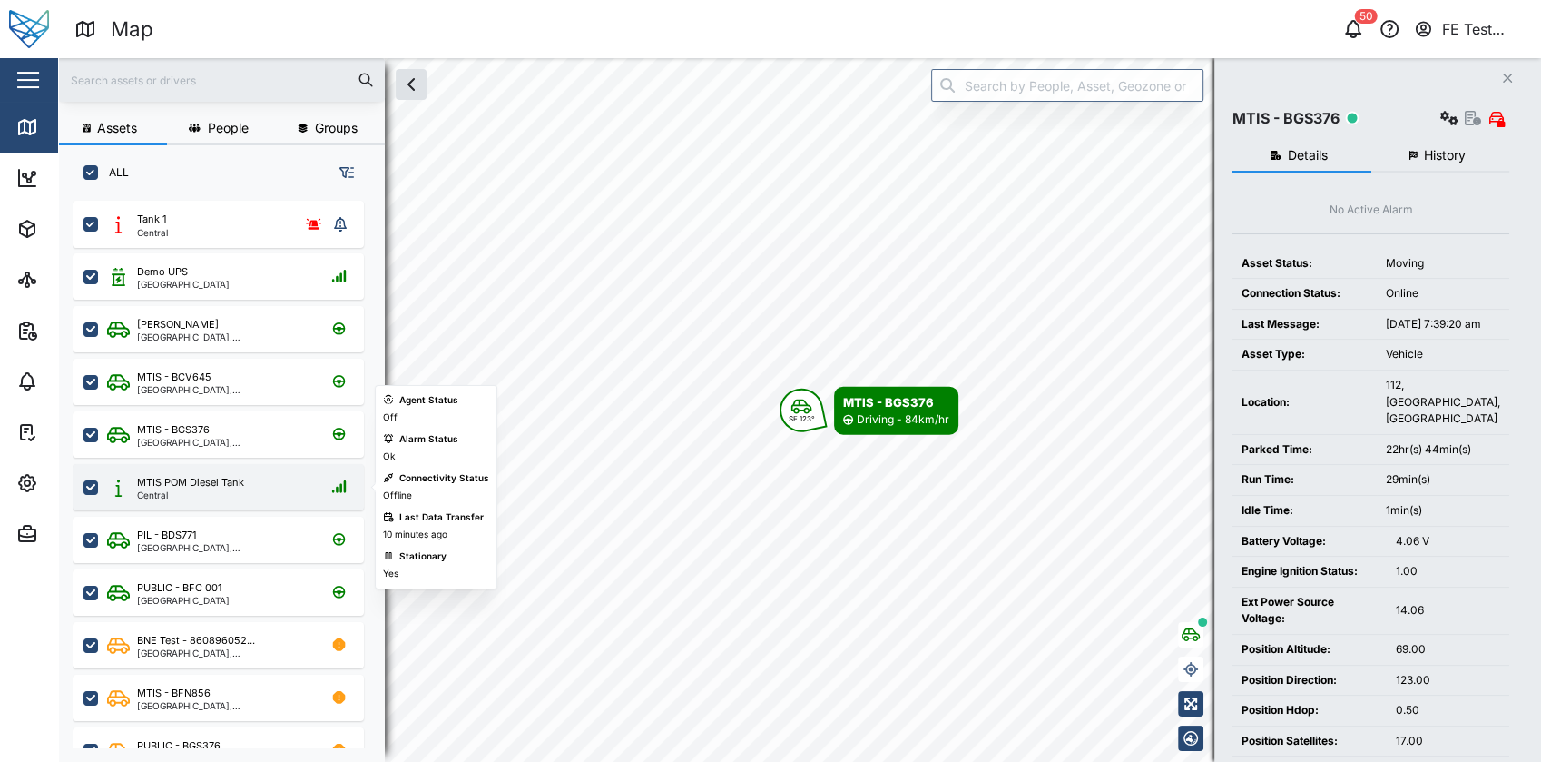
click at [280, 487] on div "MTIS POM Diesel Tank Central" at bounding box center [230, 487] width 246 height 25
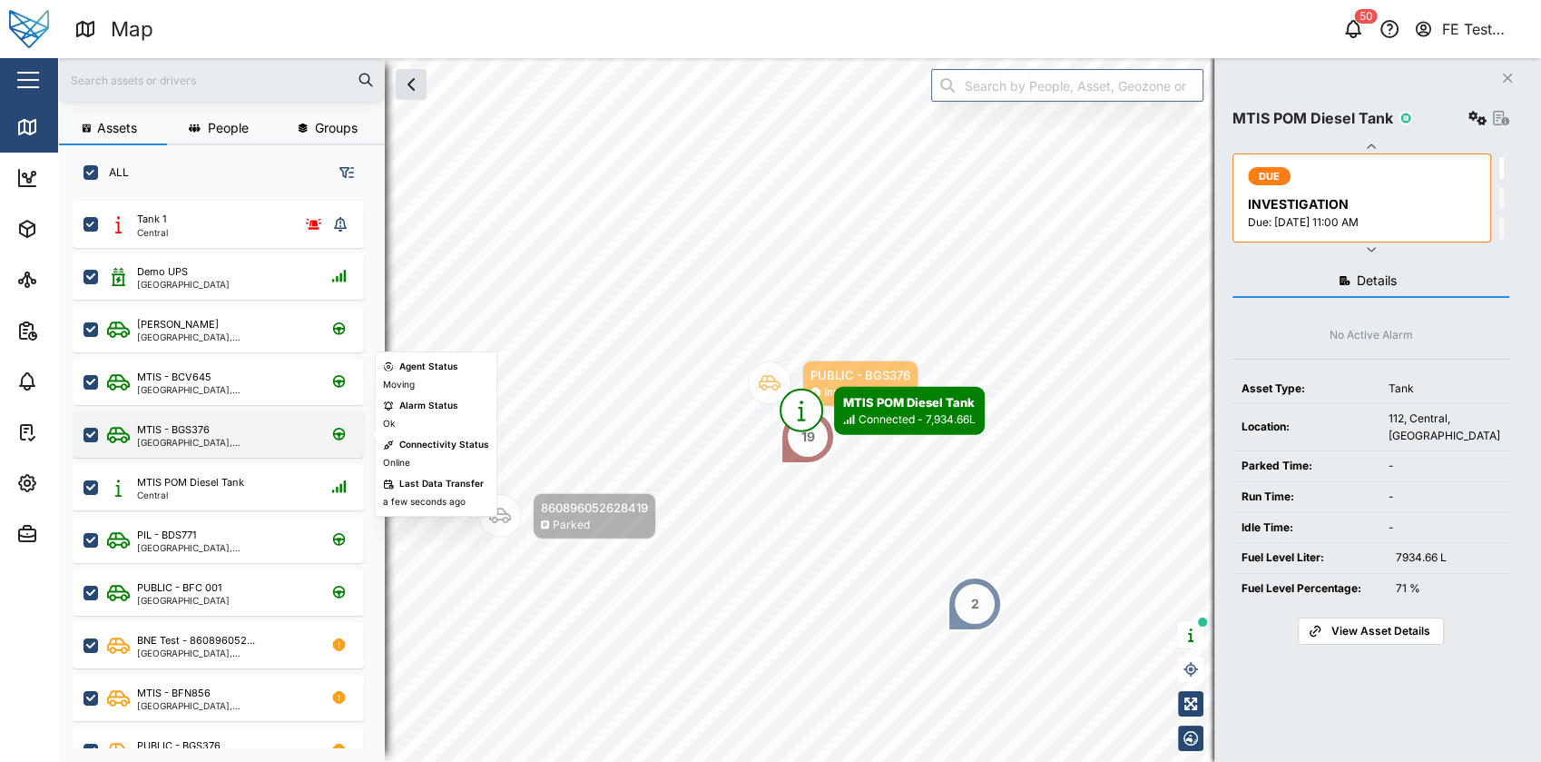
click at [284, 413] on div "MTIS - BGS376 [GEOGRAPHIC_DATA], [GEOGRAPHIC_DATA]" at bounding box center [218, 434] width 291 height 46
